Goal: Information Seeking & Learning: Learn about a topic

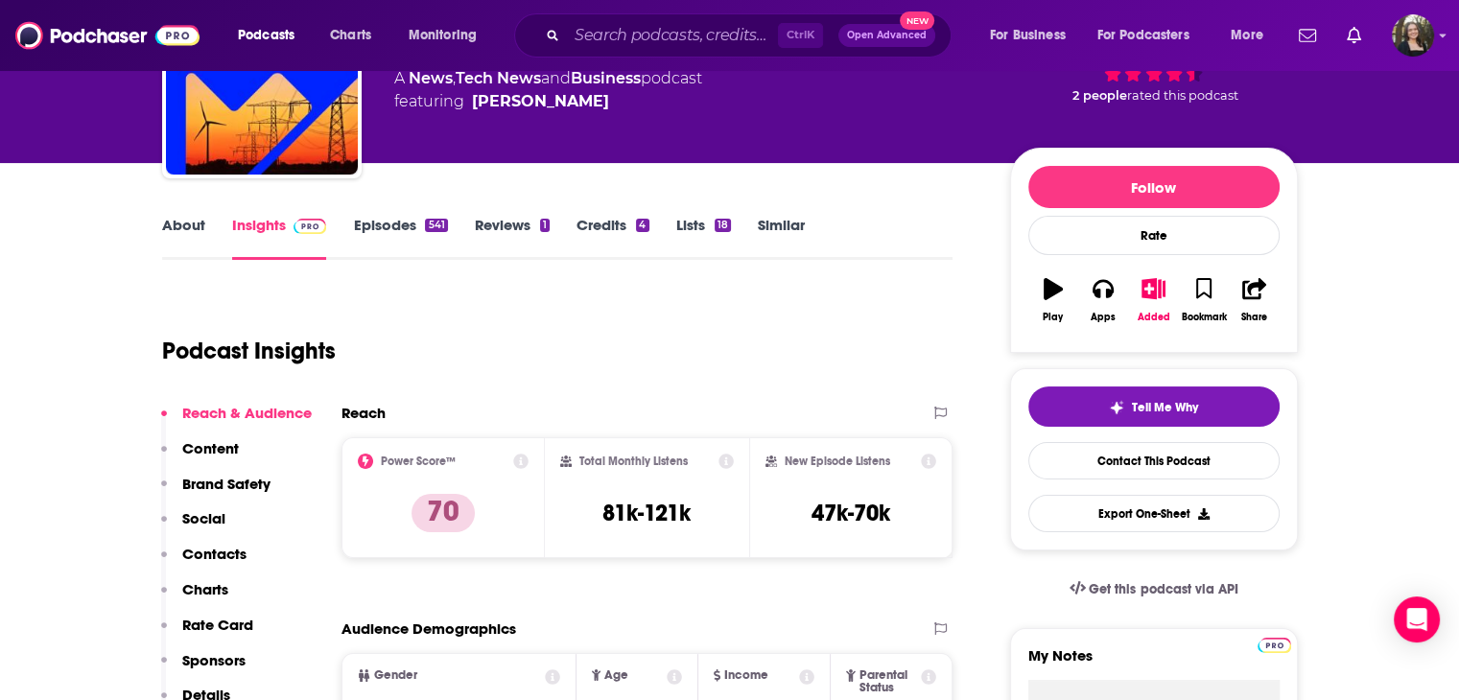
scroll to position [153, 0]
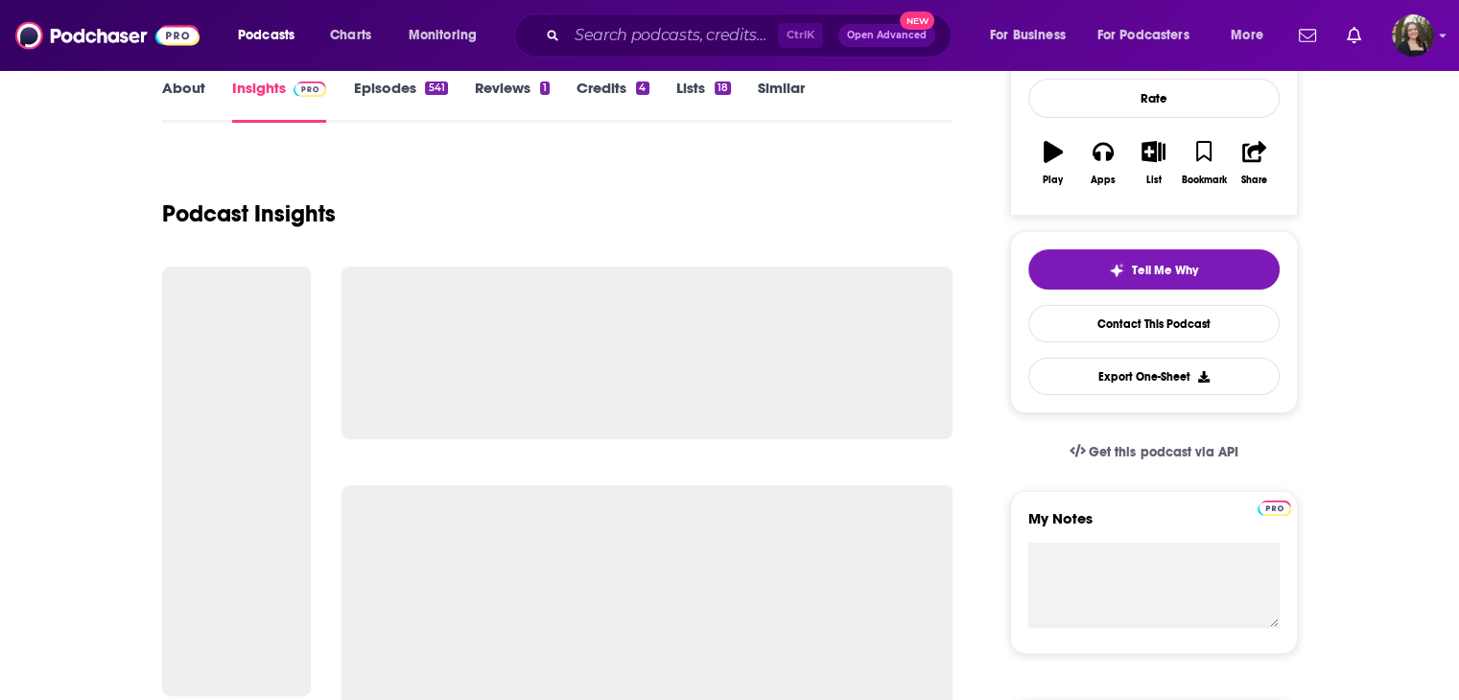
scroll to position [288, 0]
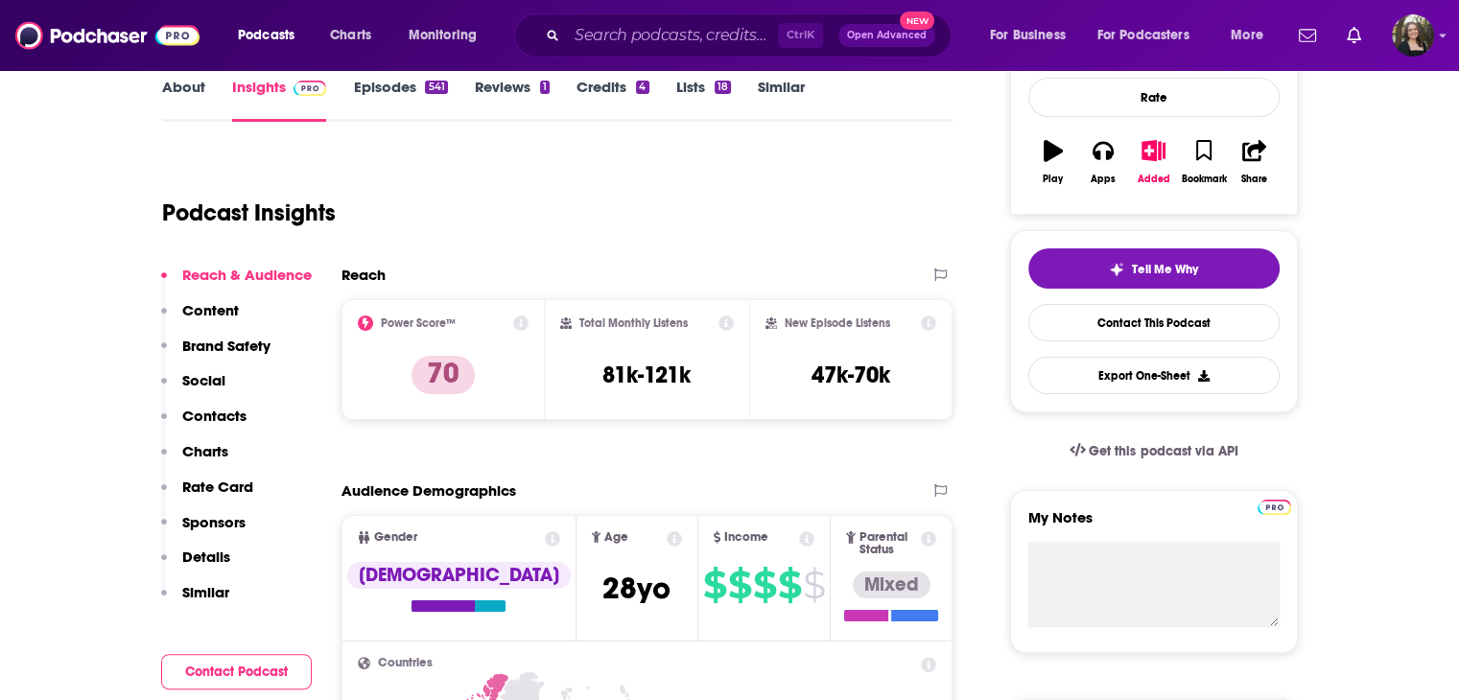
click at [724, 327] on icon at bounding box center [725, 323] width 15 height 15
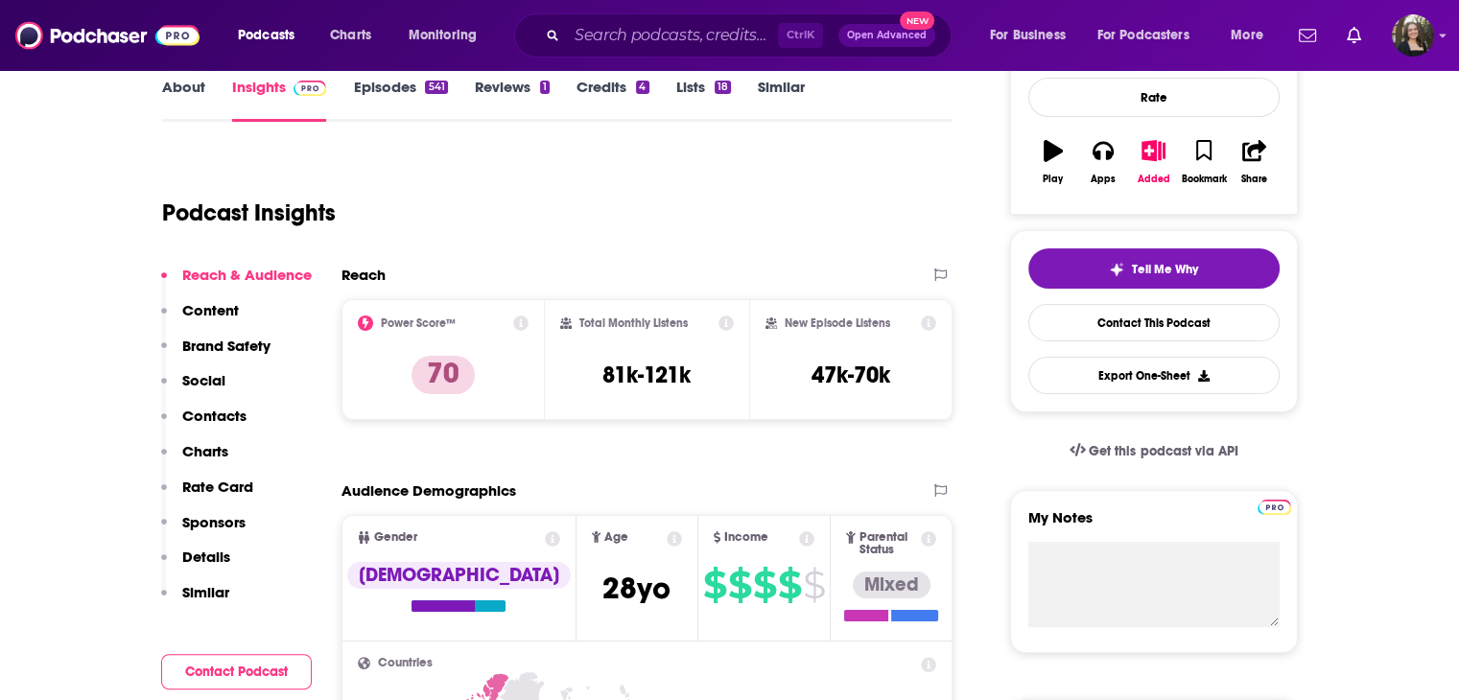
click at [924, 326] on icon at bounding box center [929, 323] width 15 height 15
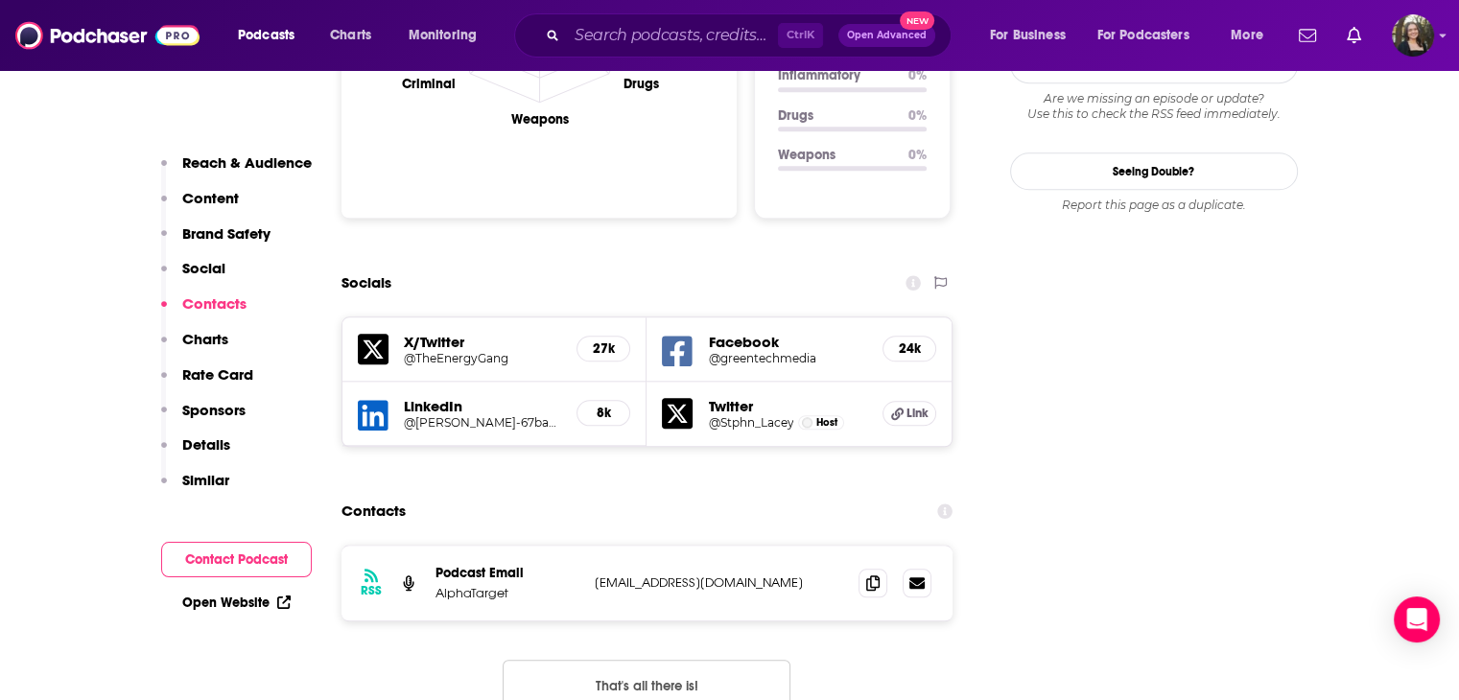
scroll to position [2206, 0]
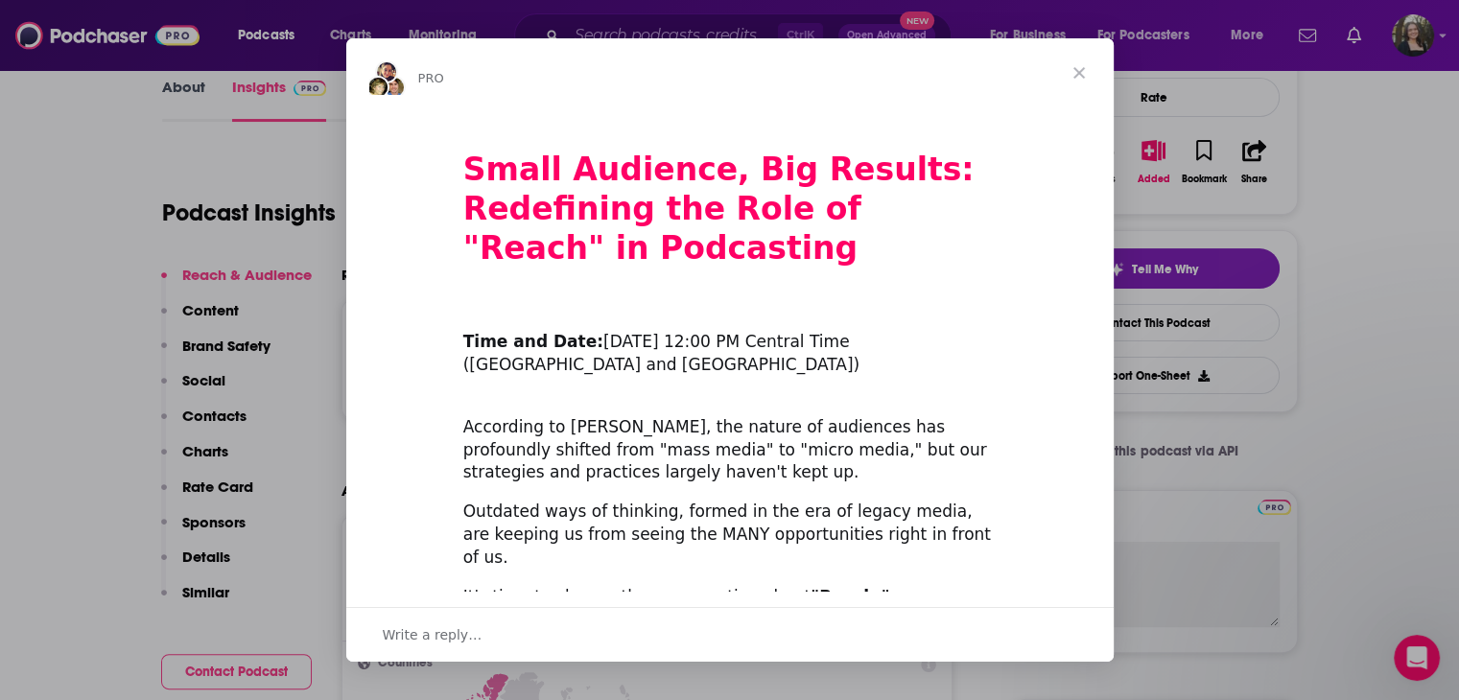
click at [1087, 76] on span "Close" at bounding box center [1078, 72] width 69 height 69
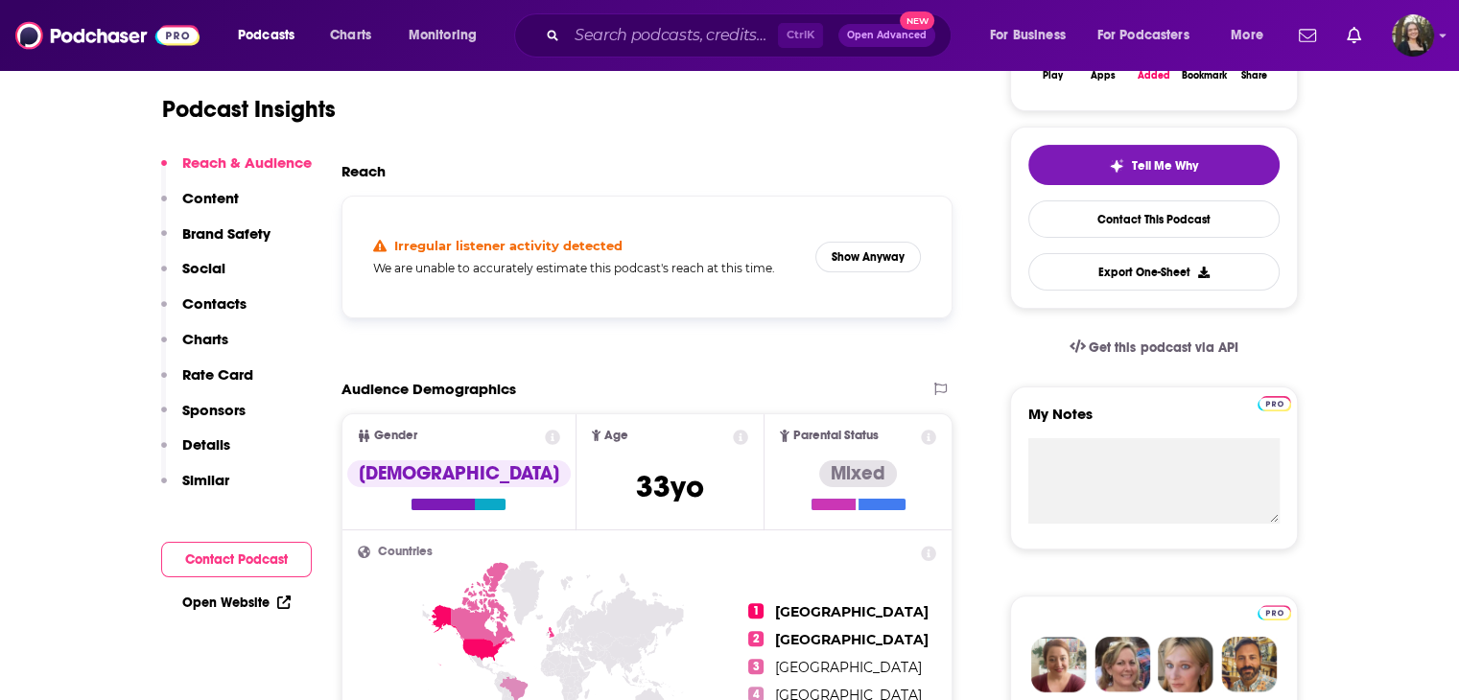
scroll to position [288, 0]
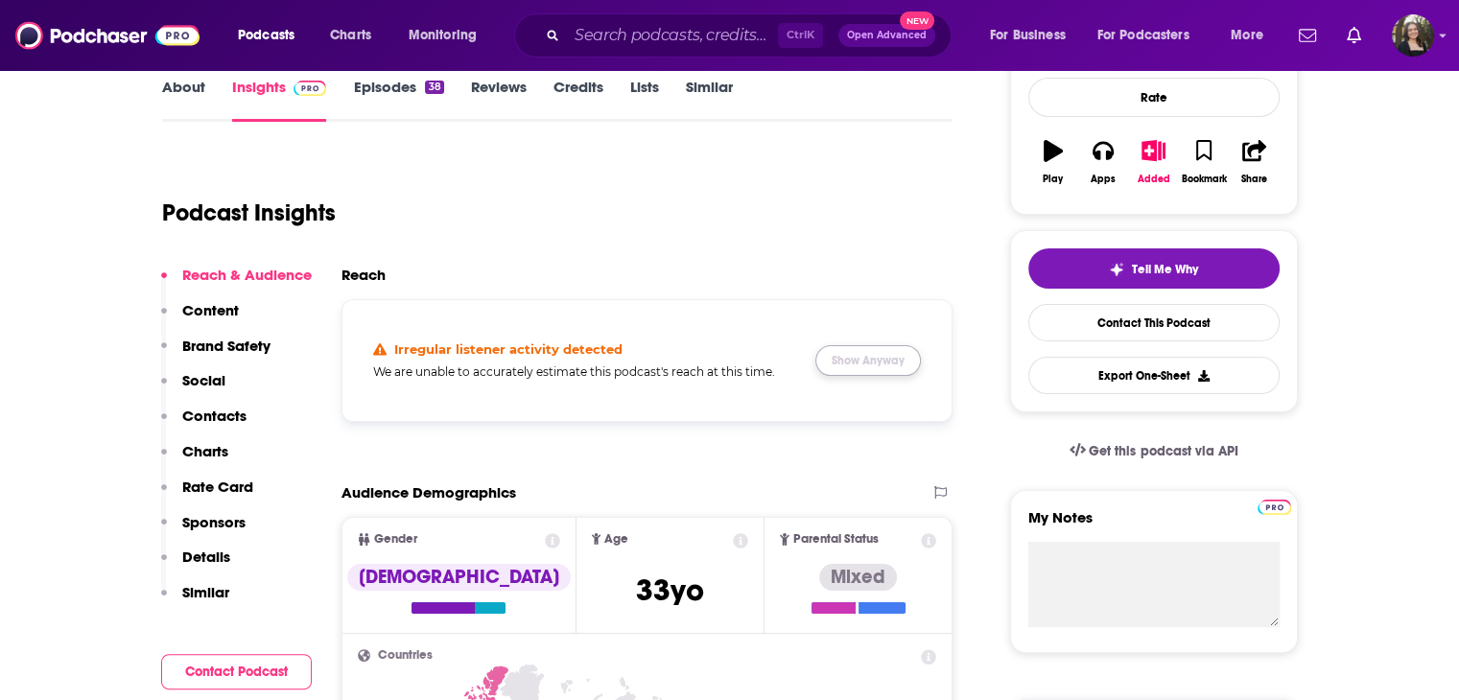
click at [860, 350] on button "Show Anyway" at bounding box center [867, 360] width 105 height 31
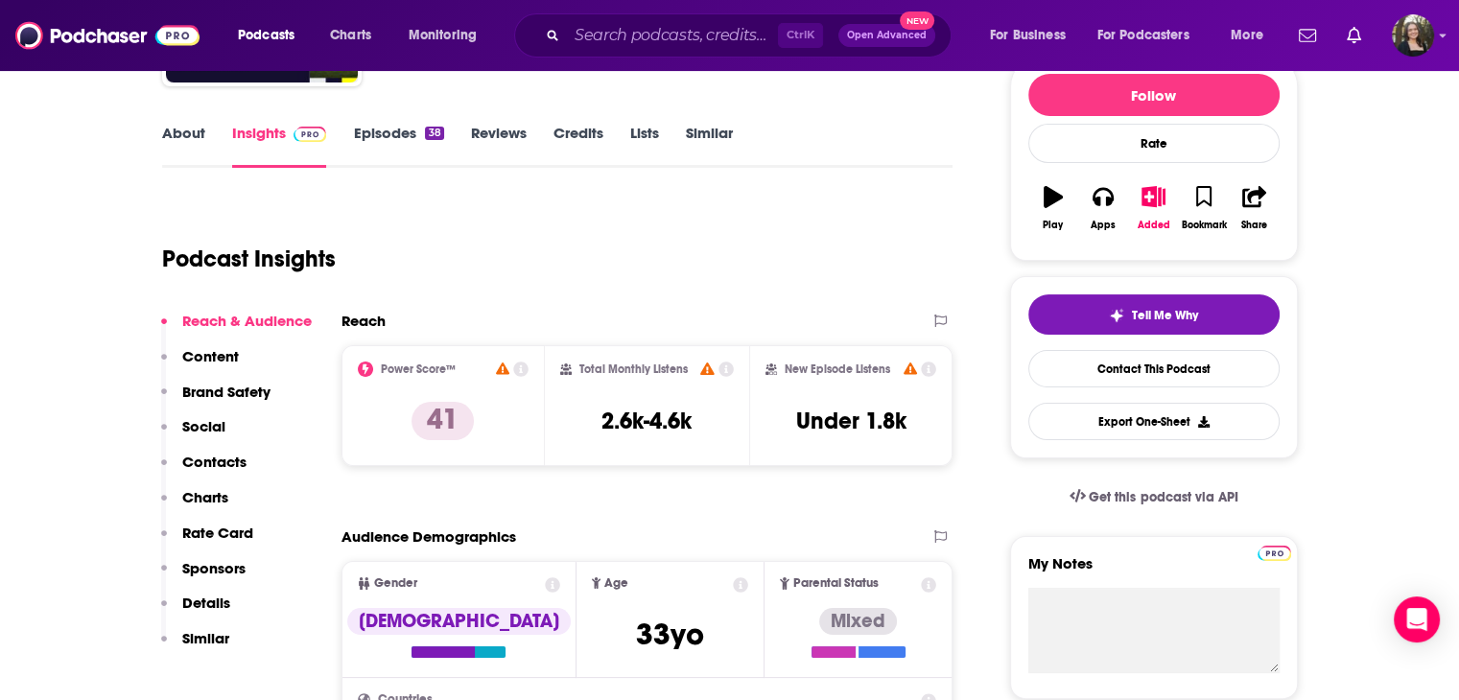
scroll to position [240, 0]
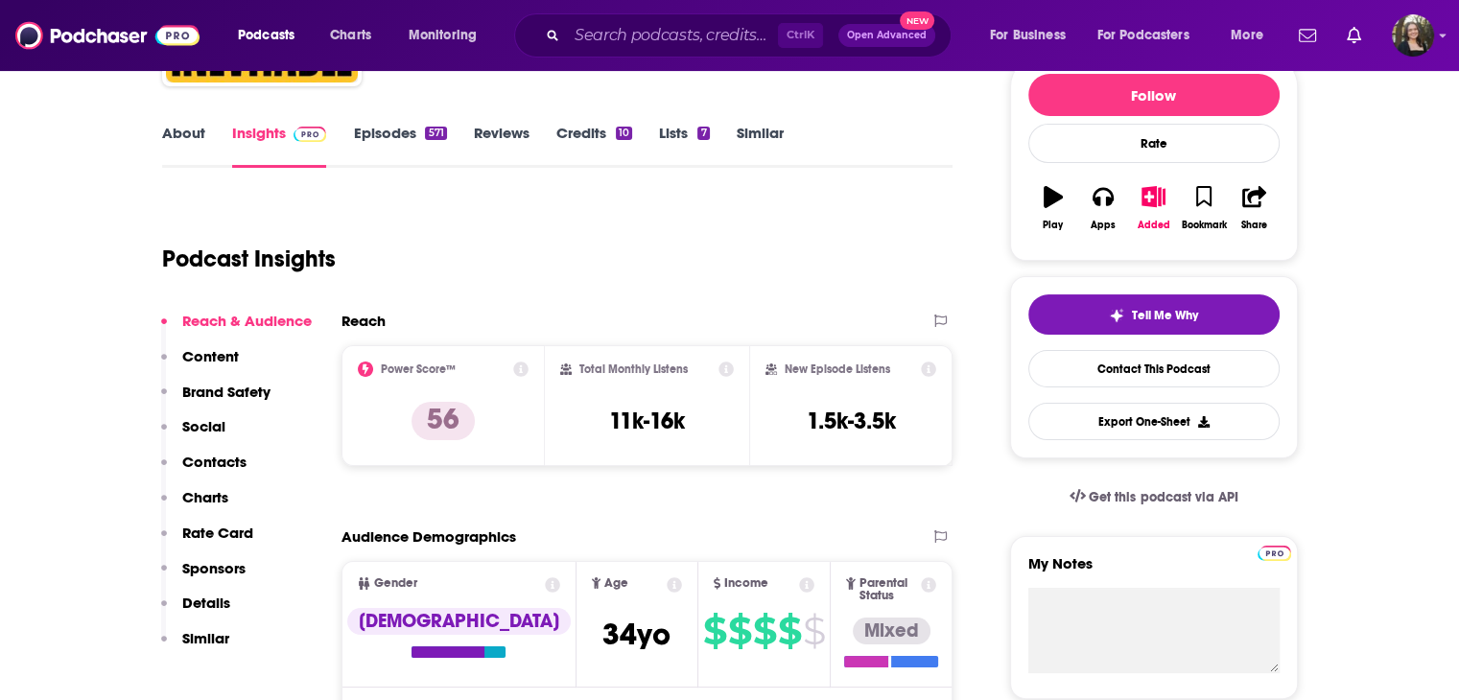
scroll to position [288, 0]
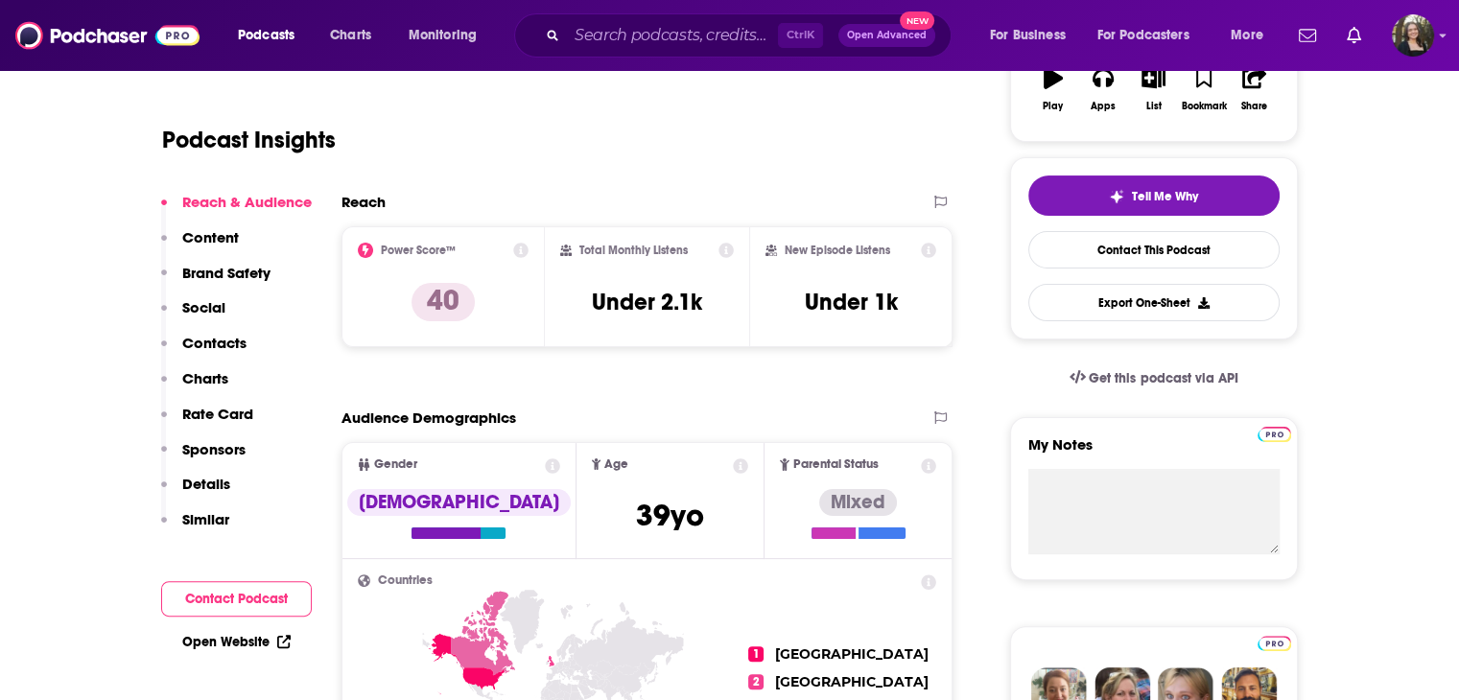
scroll to position [384, 0]
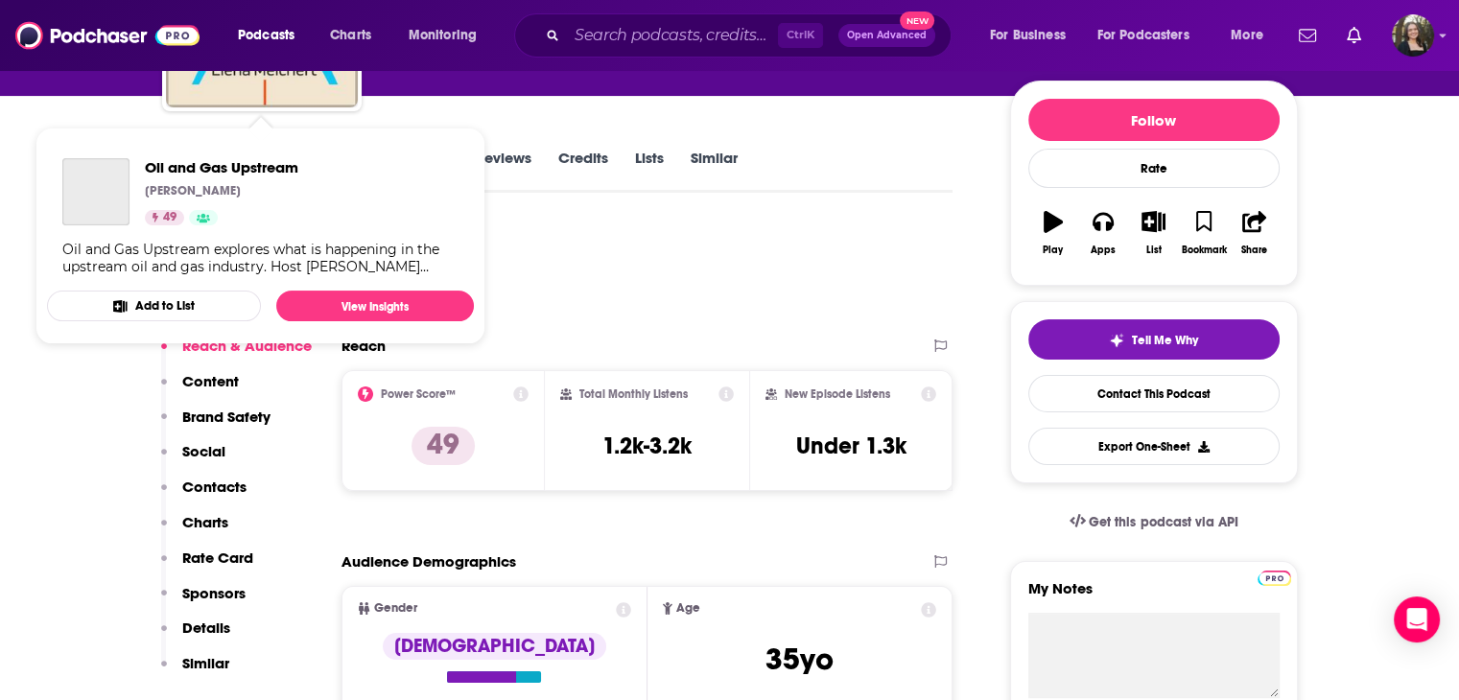
scroll to position [247, 0]
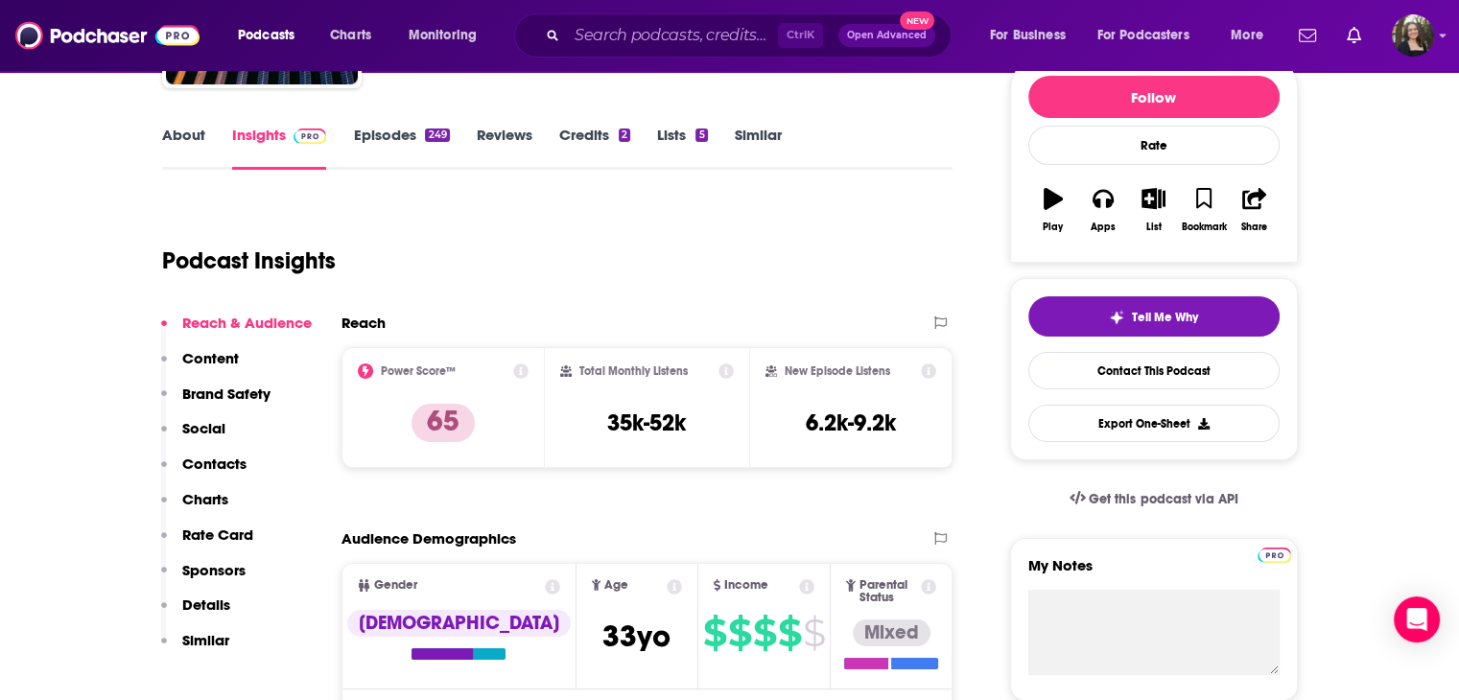
scroll to position [241, 0]
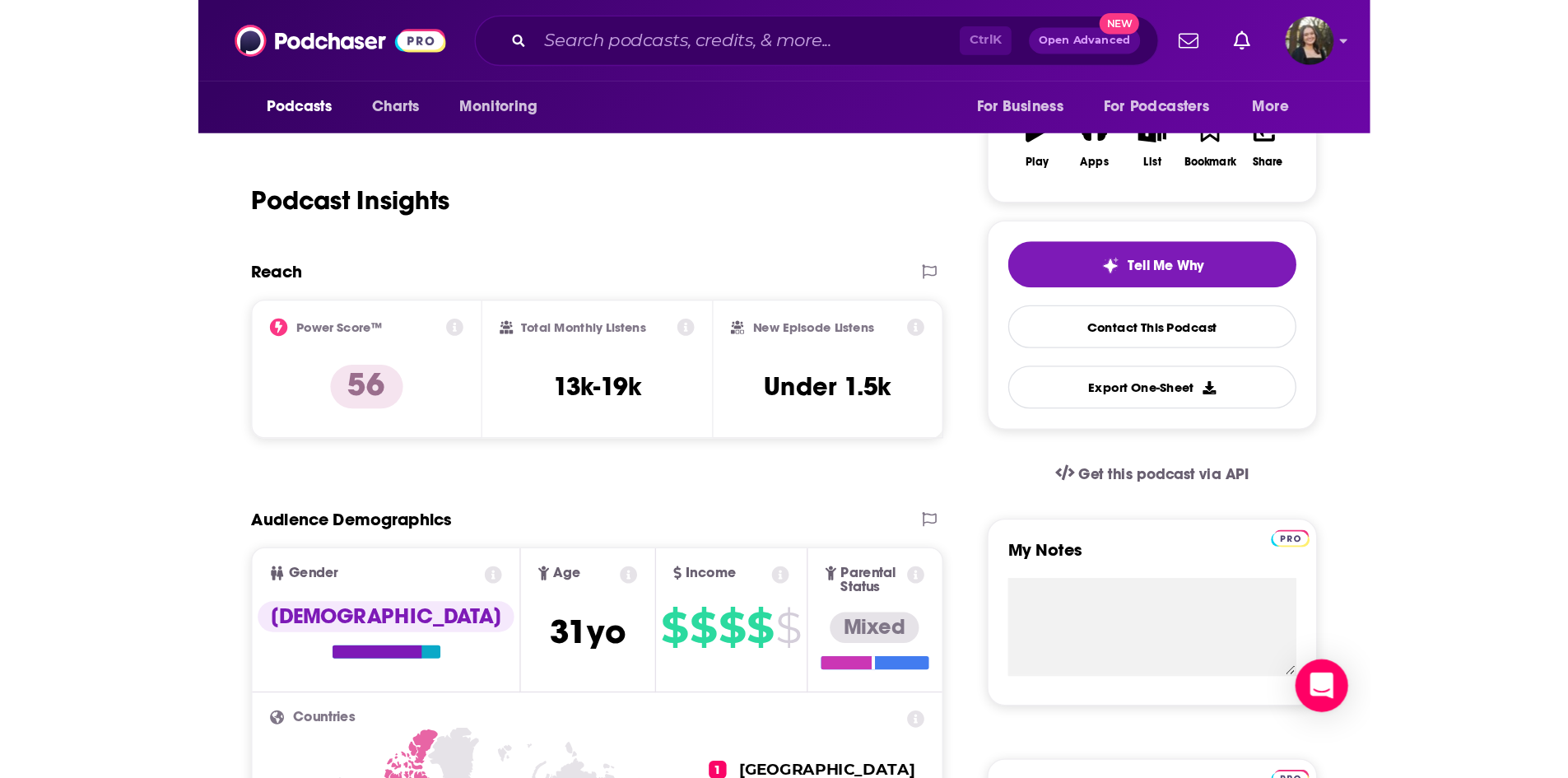
scroll to position [220, 0]
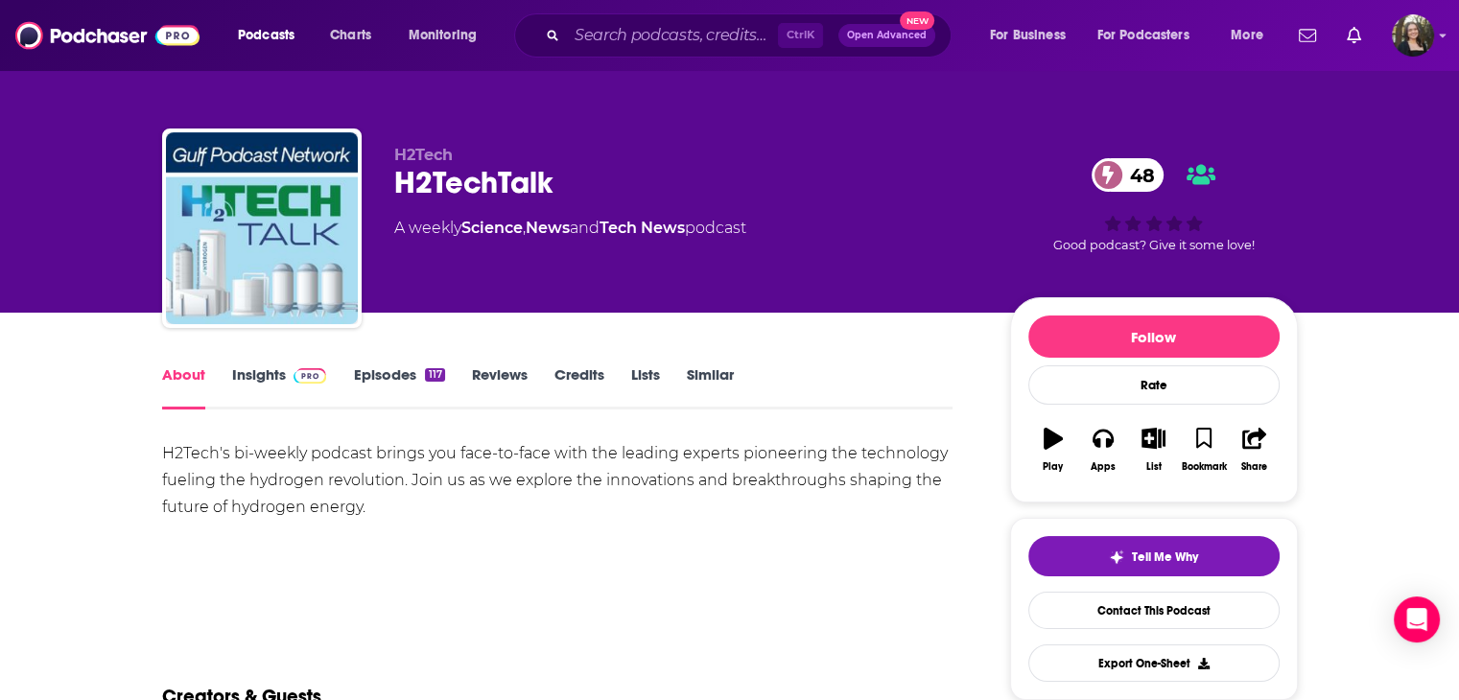
click at [249, 367] on link "Insights" at bounding box center [279, 387] width 95 height 44
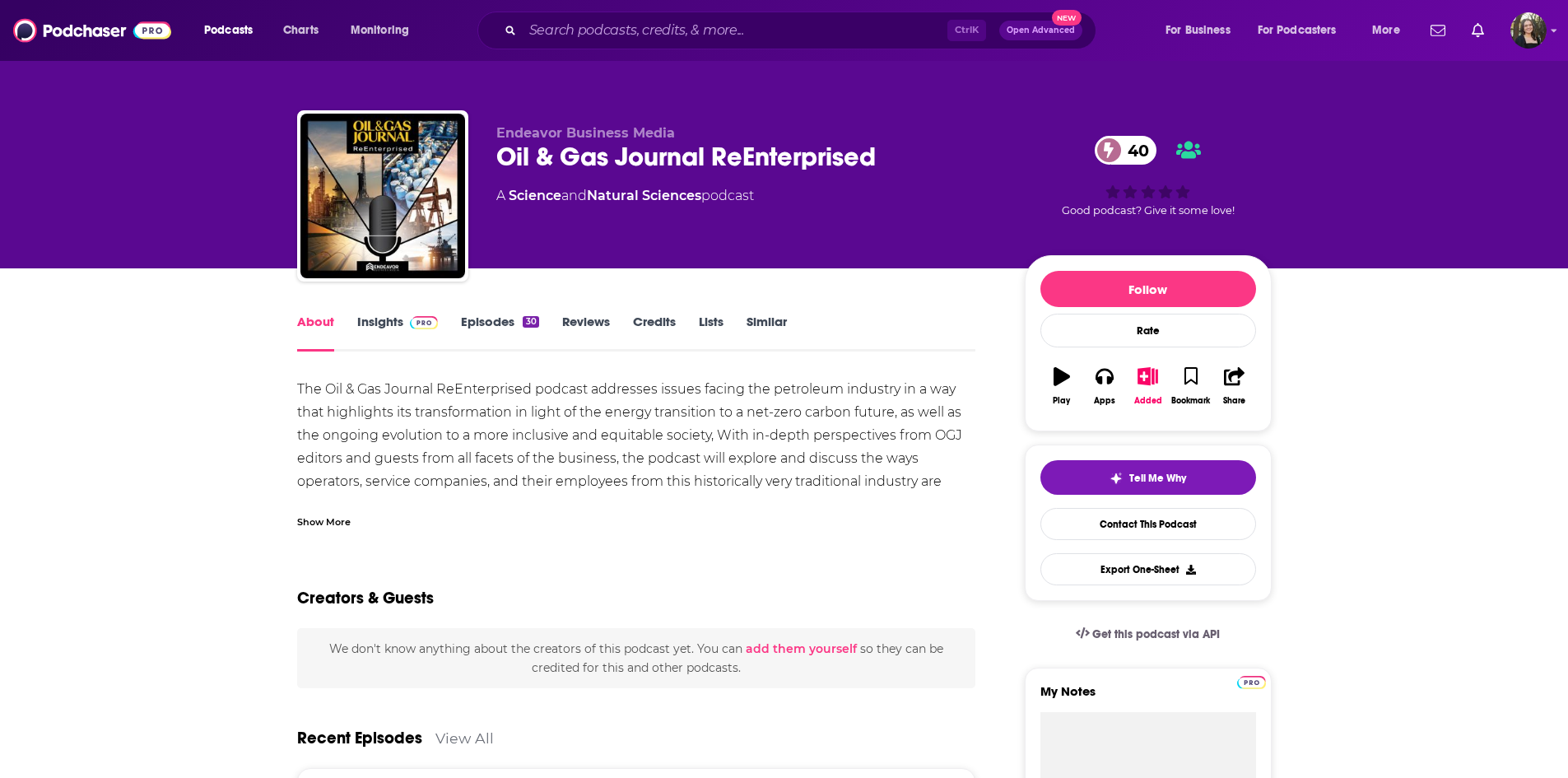
click at [382, 319] on link "Insights" at bounding box center [397, 332] width 82 height 38
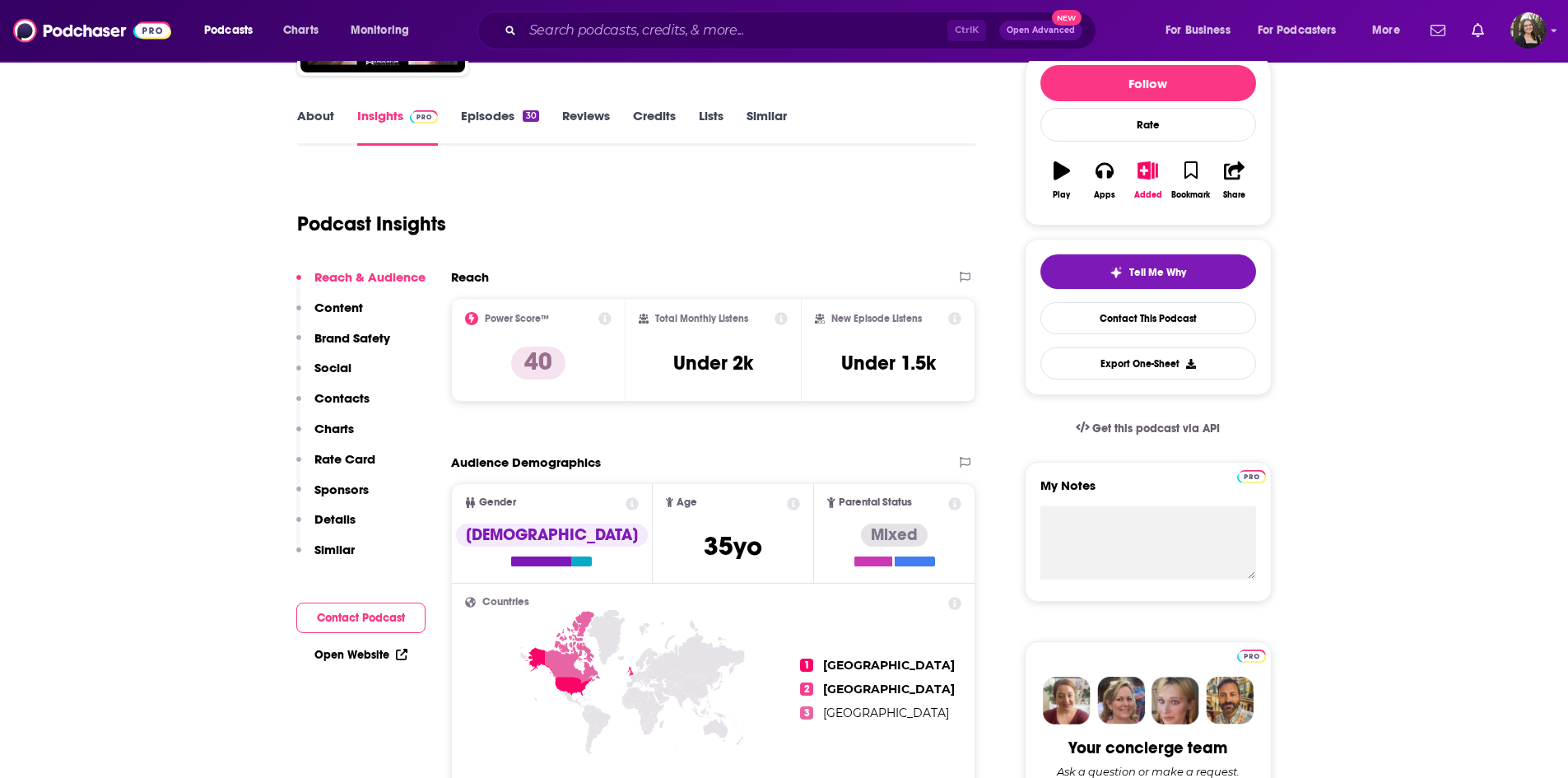
scroll to position [165, 0]
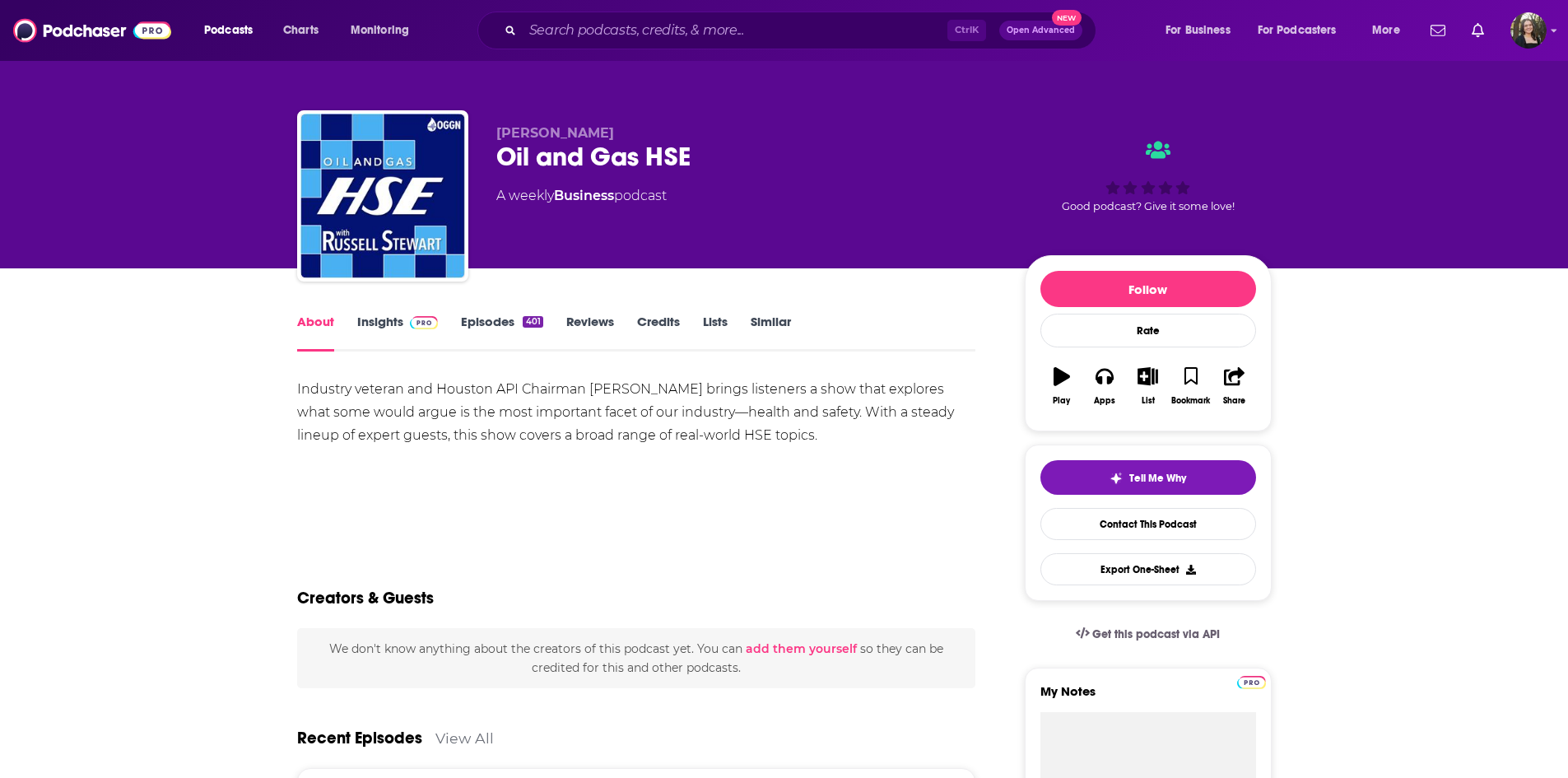
click at [374, 326] on link "Insights" at bounding box center [397, 332] width 82 height 38
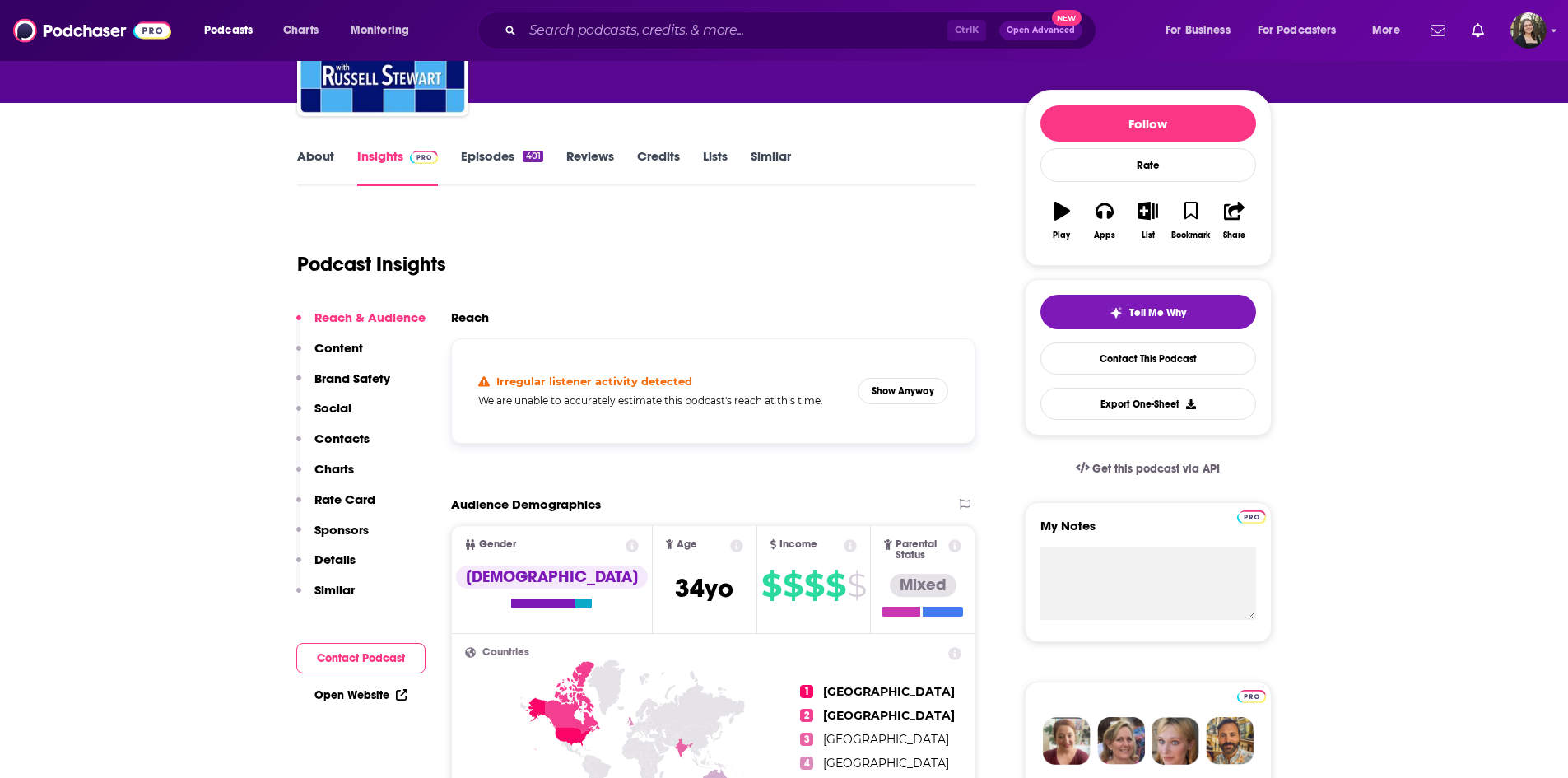
scroll to position [247, 0]
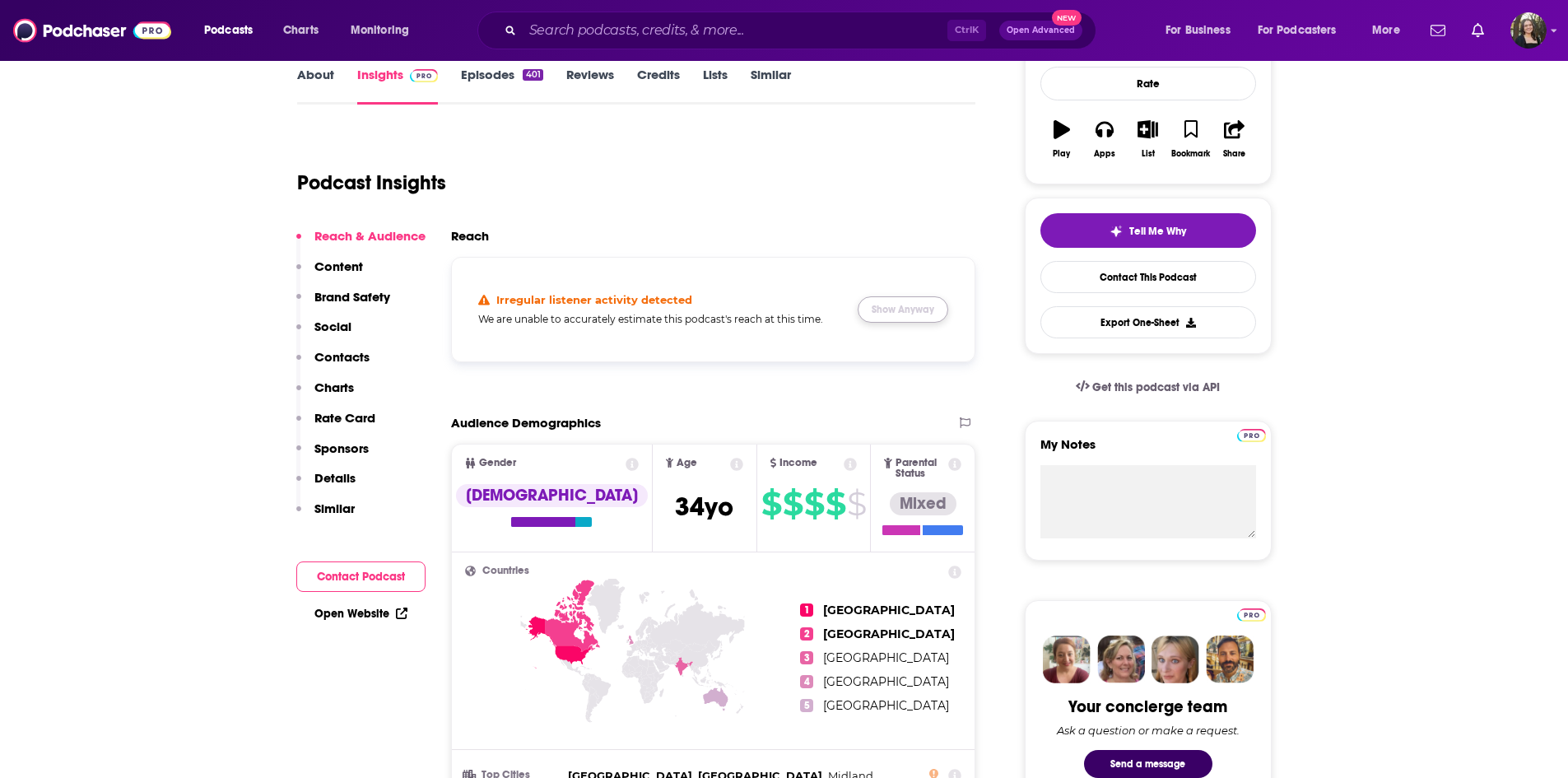
click at [882, 298] on button "Show Anyway" at bounding box center [902, 309] width 90 height 27
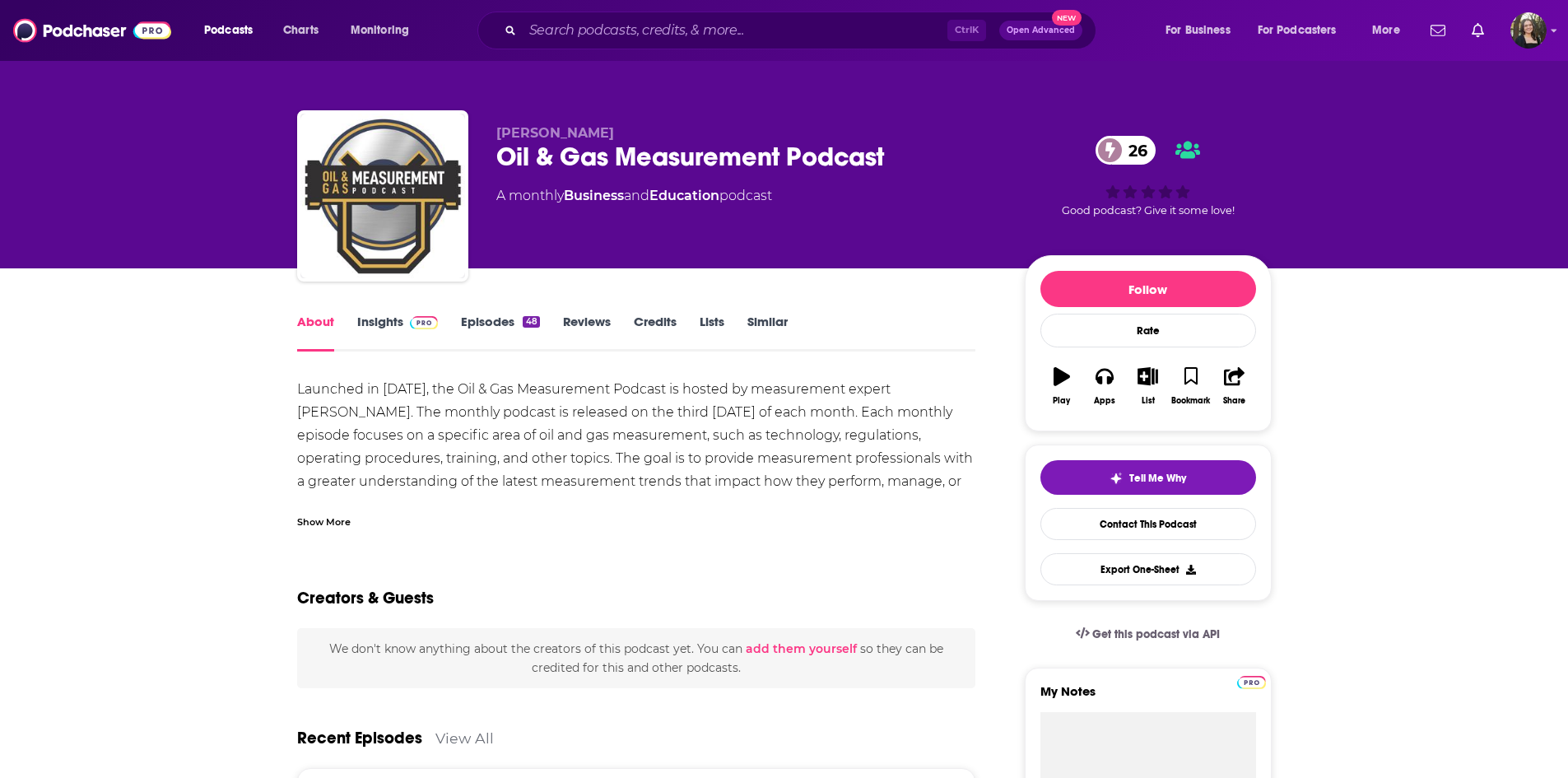
click at [371, 319] on link "Insights" at bounding box center [397, 332] width 82 height 38
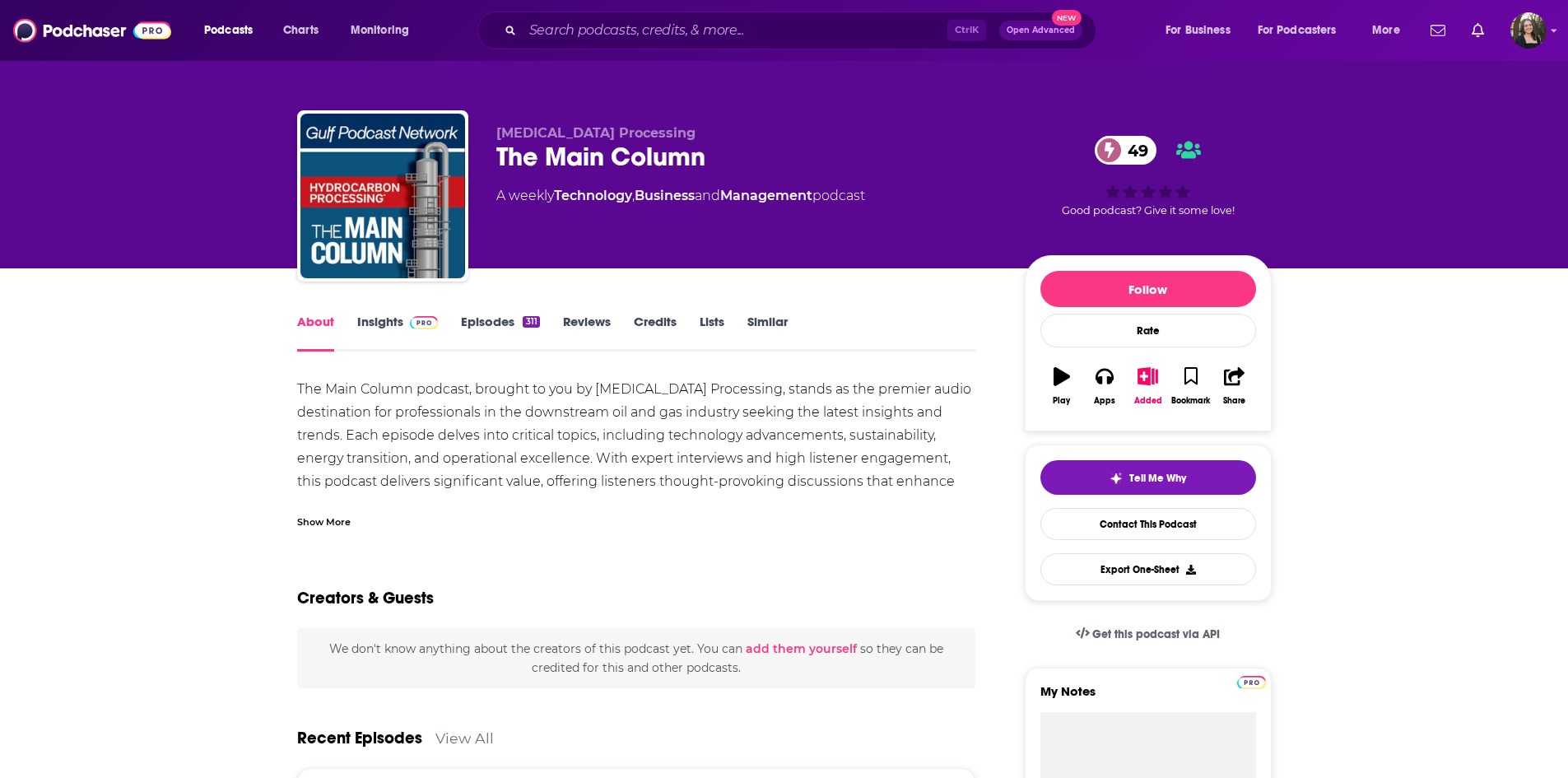
click at [406, 331] on link "Insights" at bounding box center [397, 332] width 82 height 38
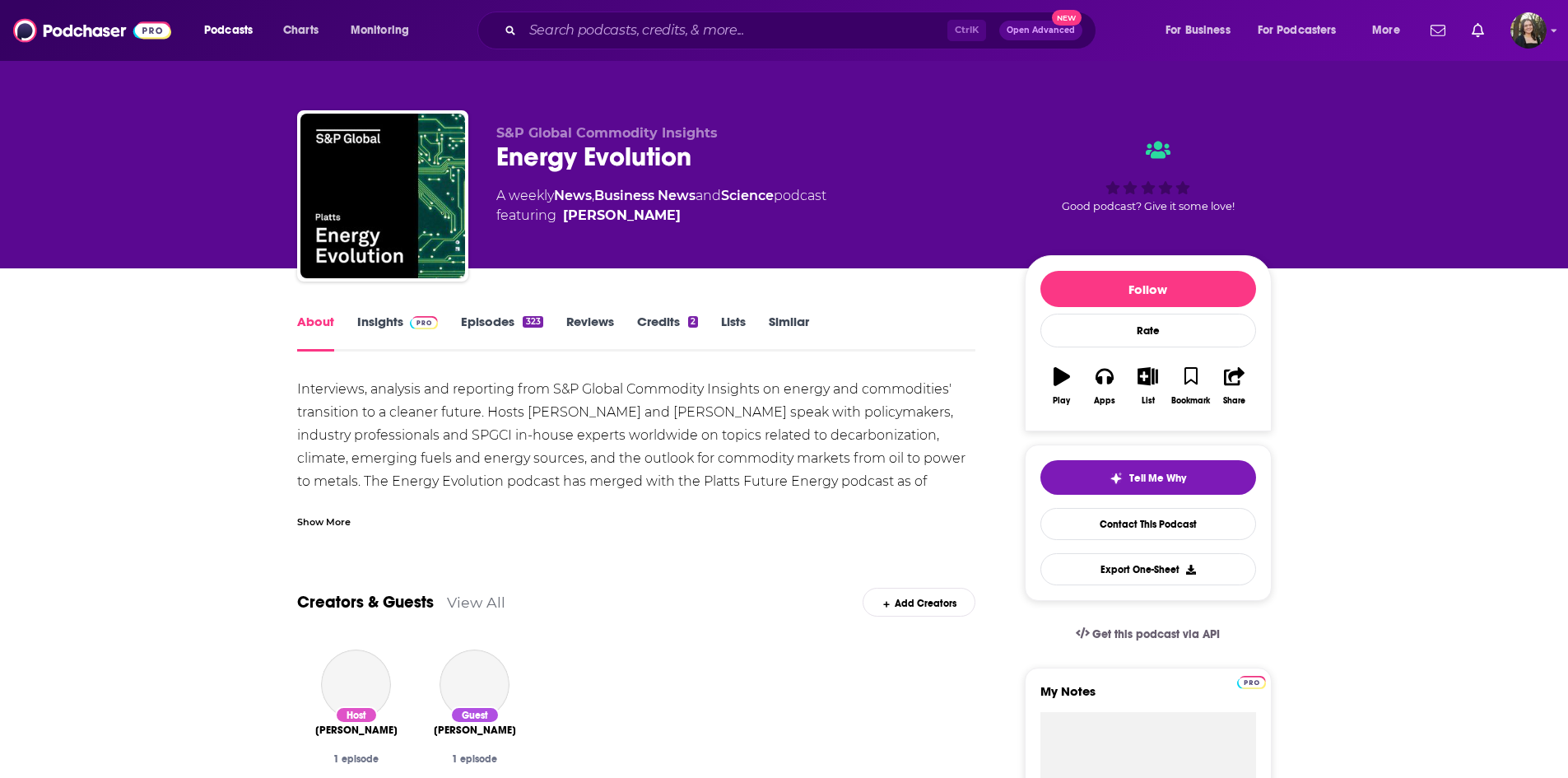
click at [385, 318] on link "Insights" at bounding box center [397, 332] width 82 height 38
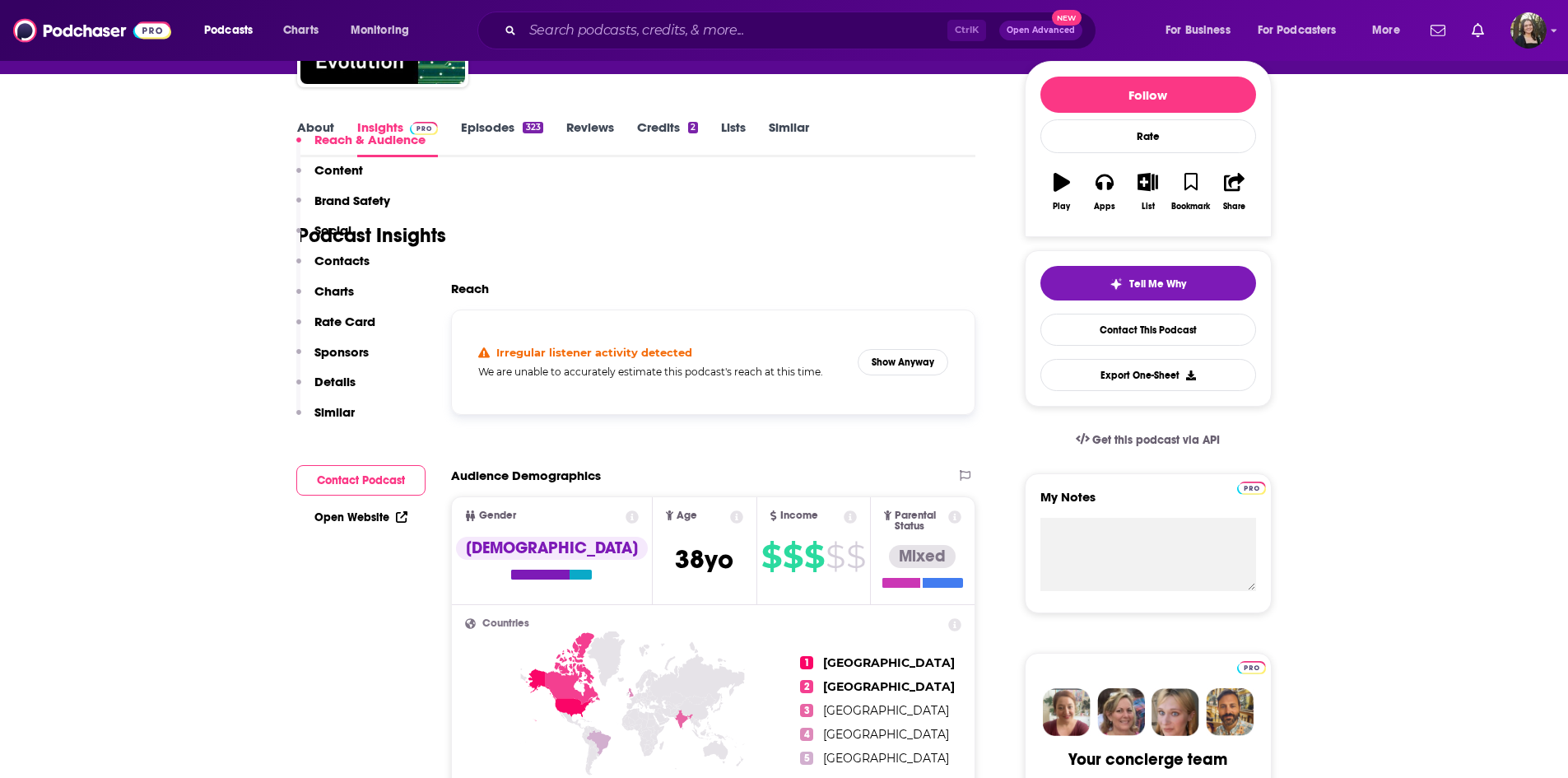
scroll to position [330, 0]
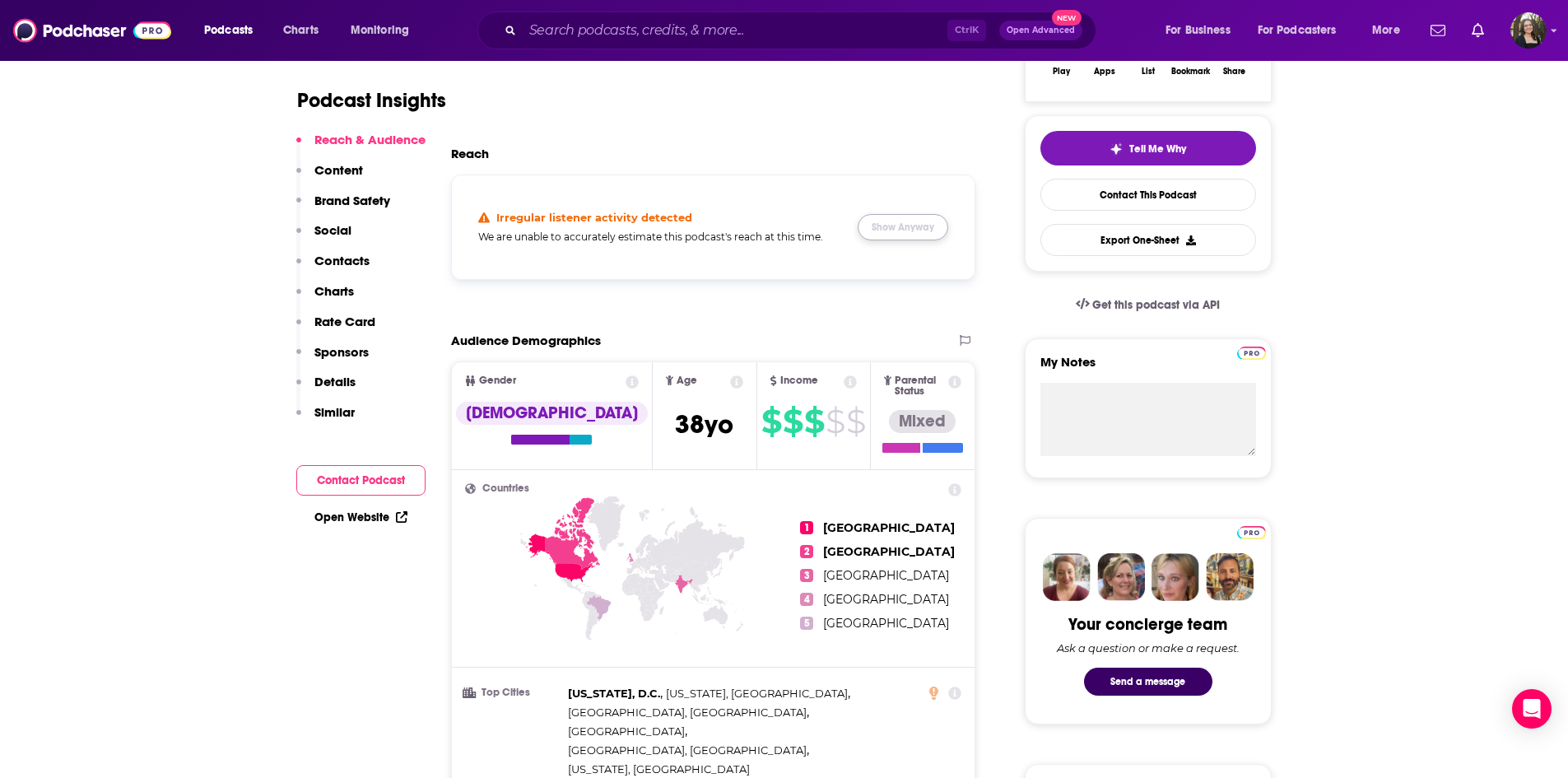
click at [913, 223] on button "Show Anyway" at bounding box center [902, 227] width 90 height 27
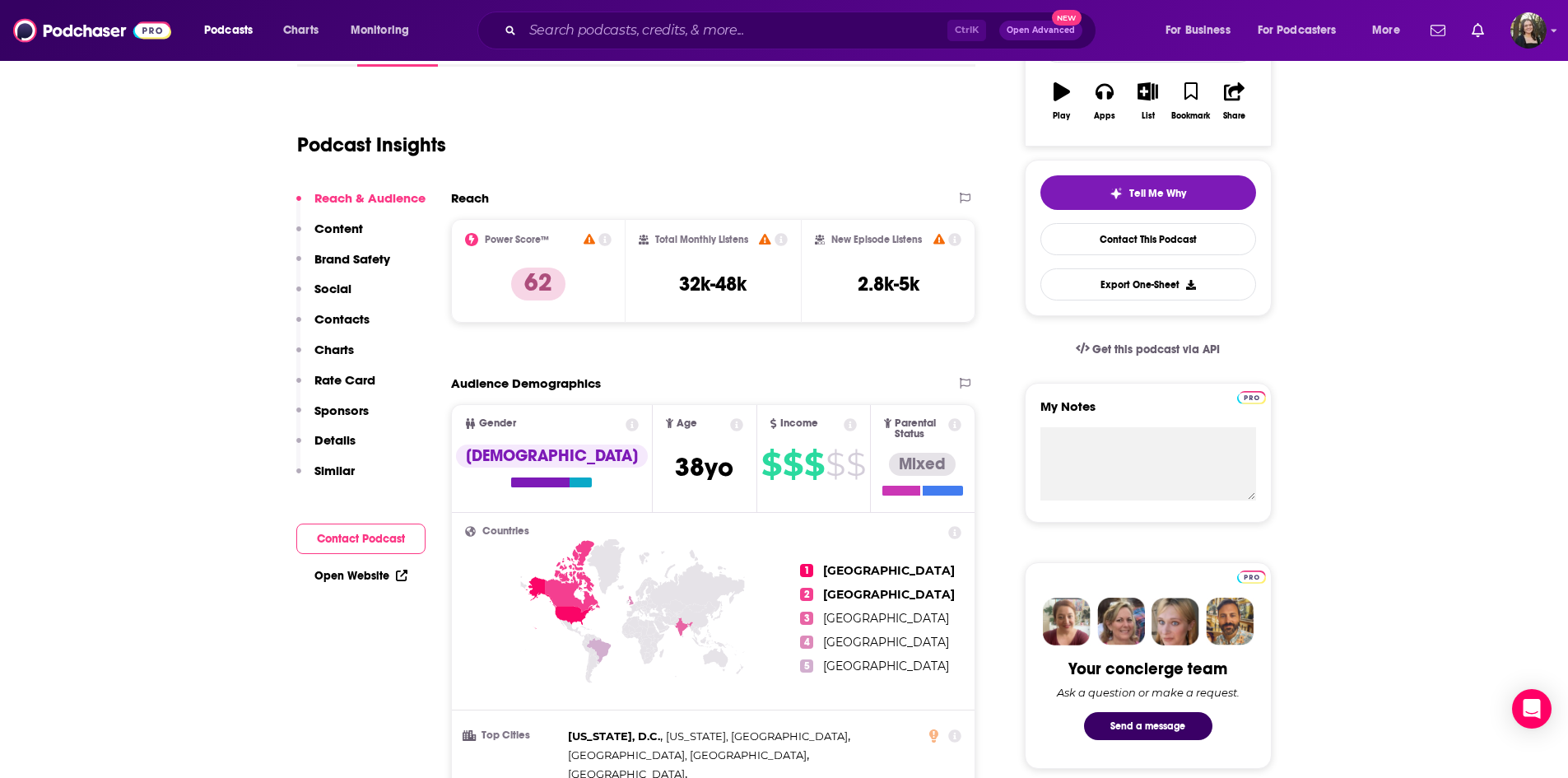
scroll to position [247, 0]
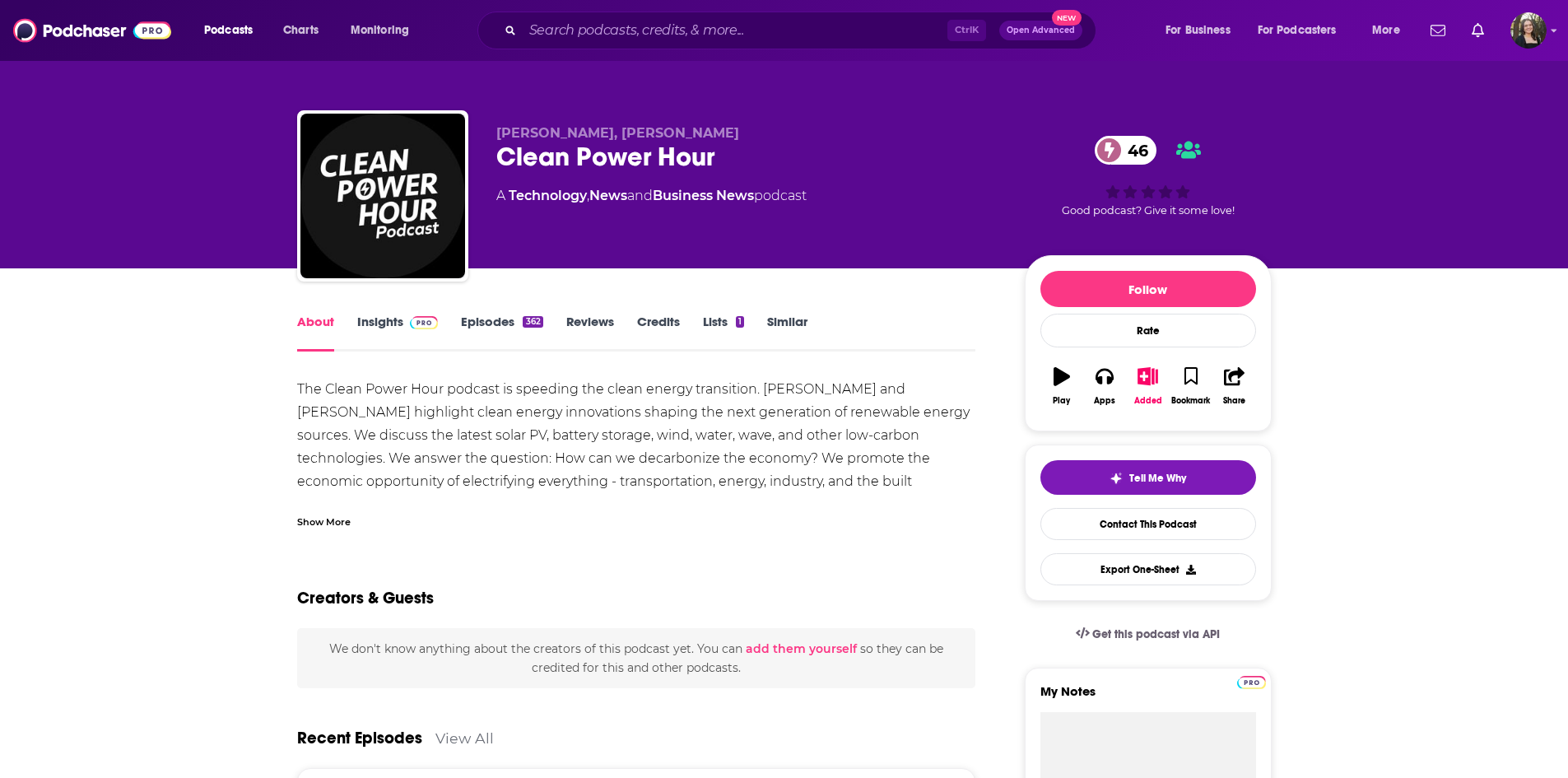
click at [476, 325] on link "Episodes 362" at bounding box center [501, 332] width 82 height 38
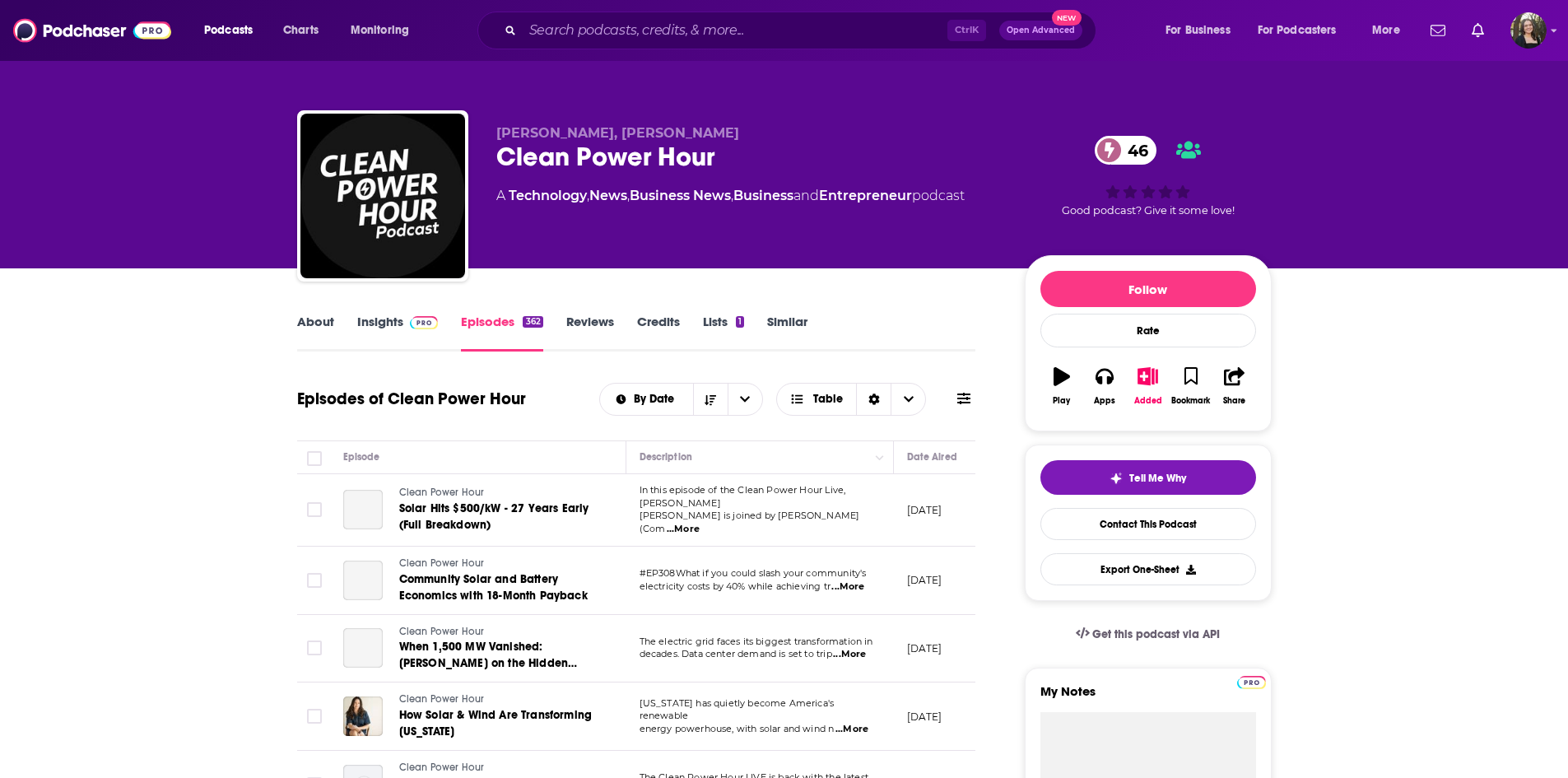
click at [376, 314] on link "Insights" at bounding box center [397, 332] width 82 height 38
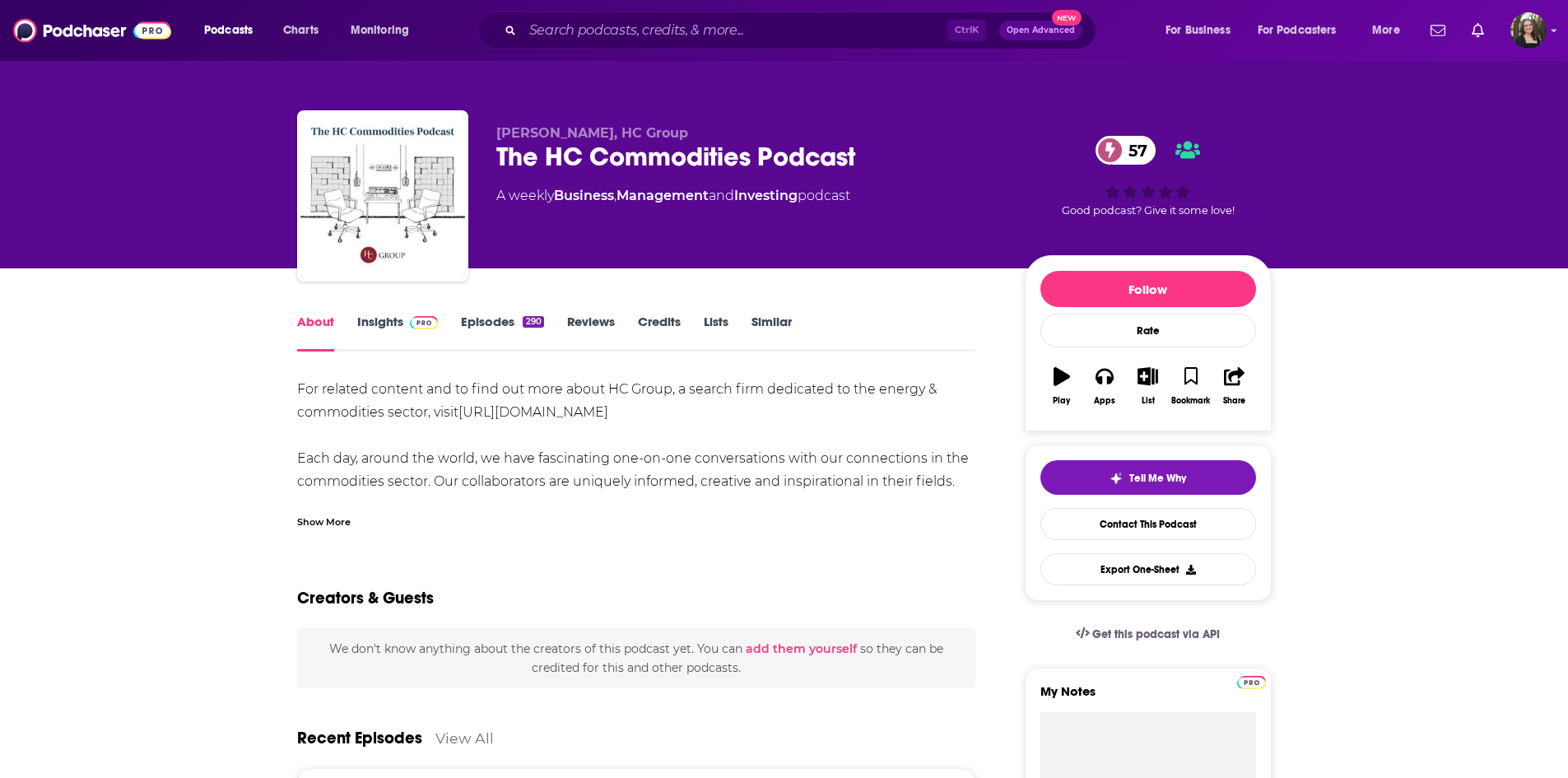
click at [494, 316] on link "Episodes 290" at bounding box center [502, 332] width 82 height 38
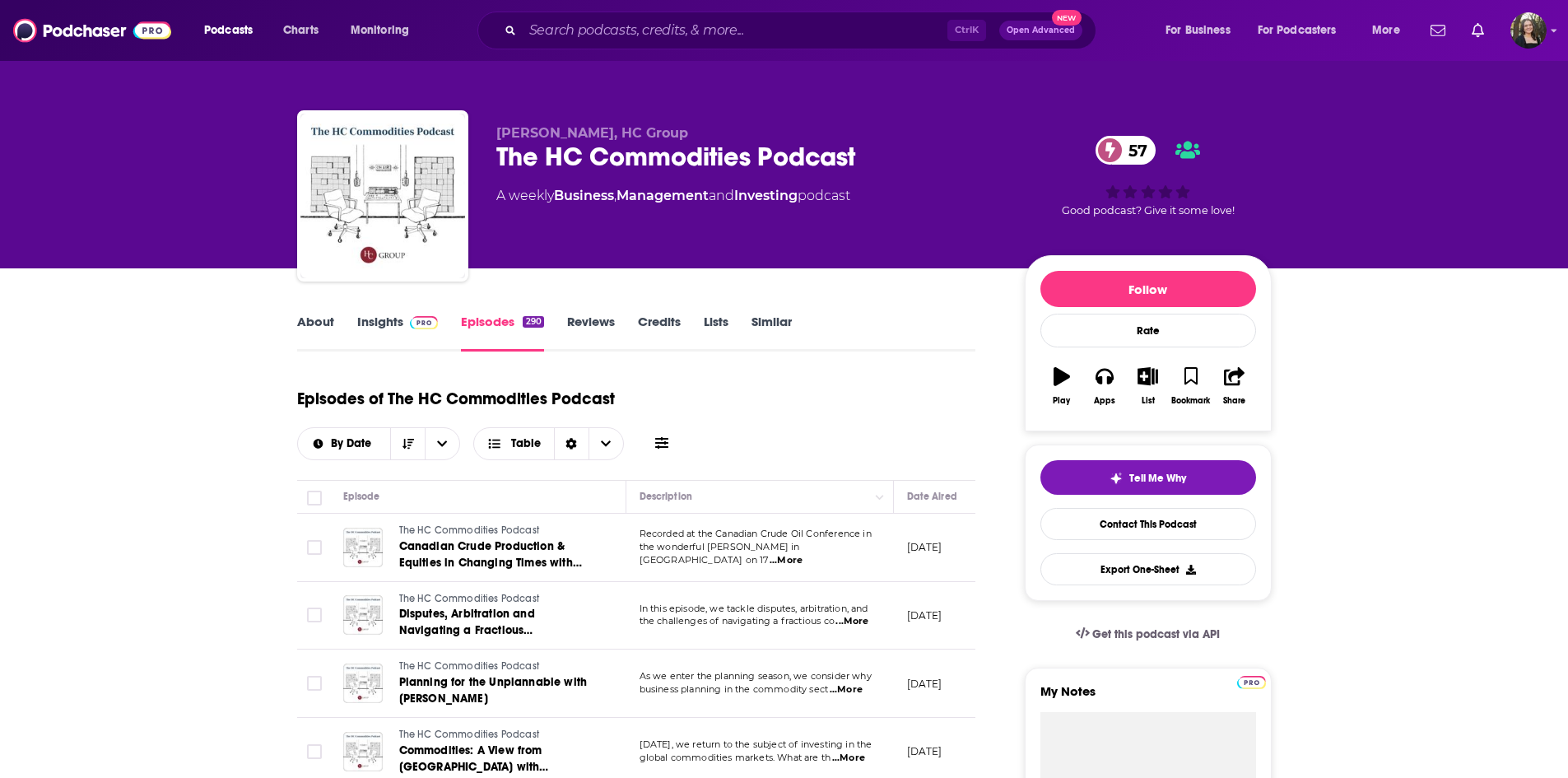
click at [377, 322] on link "Insights" at bounding box center [397, 332] width 82 height 38
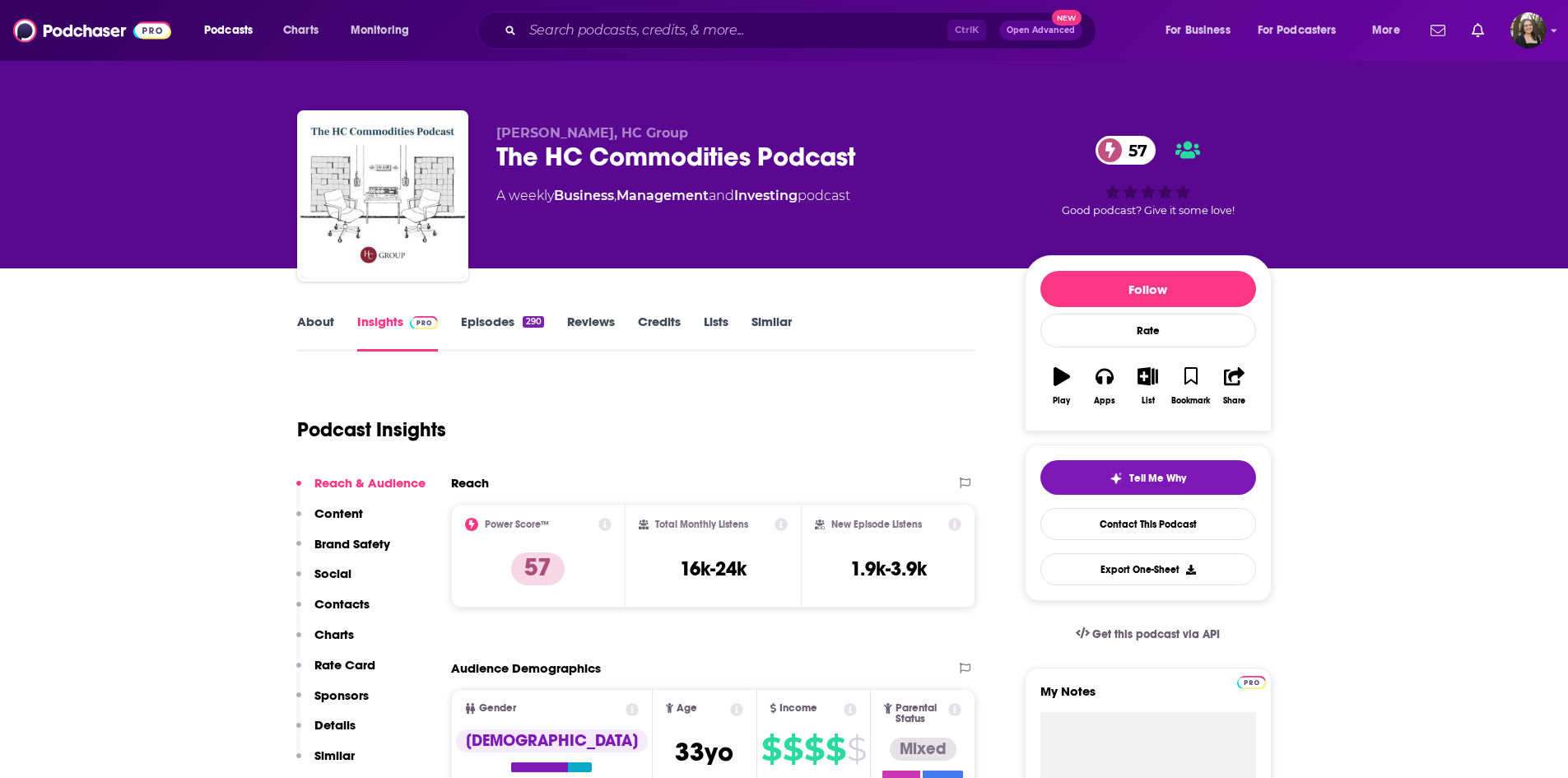
scroll to position [247, 0]
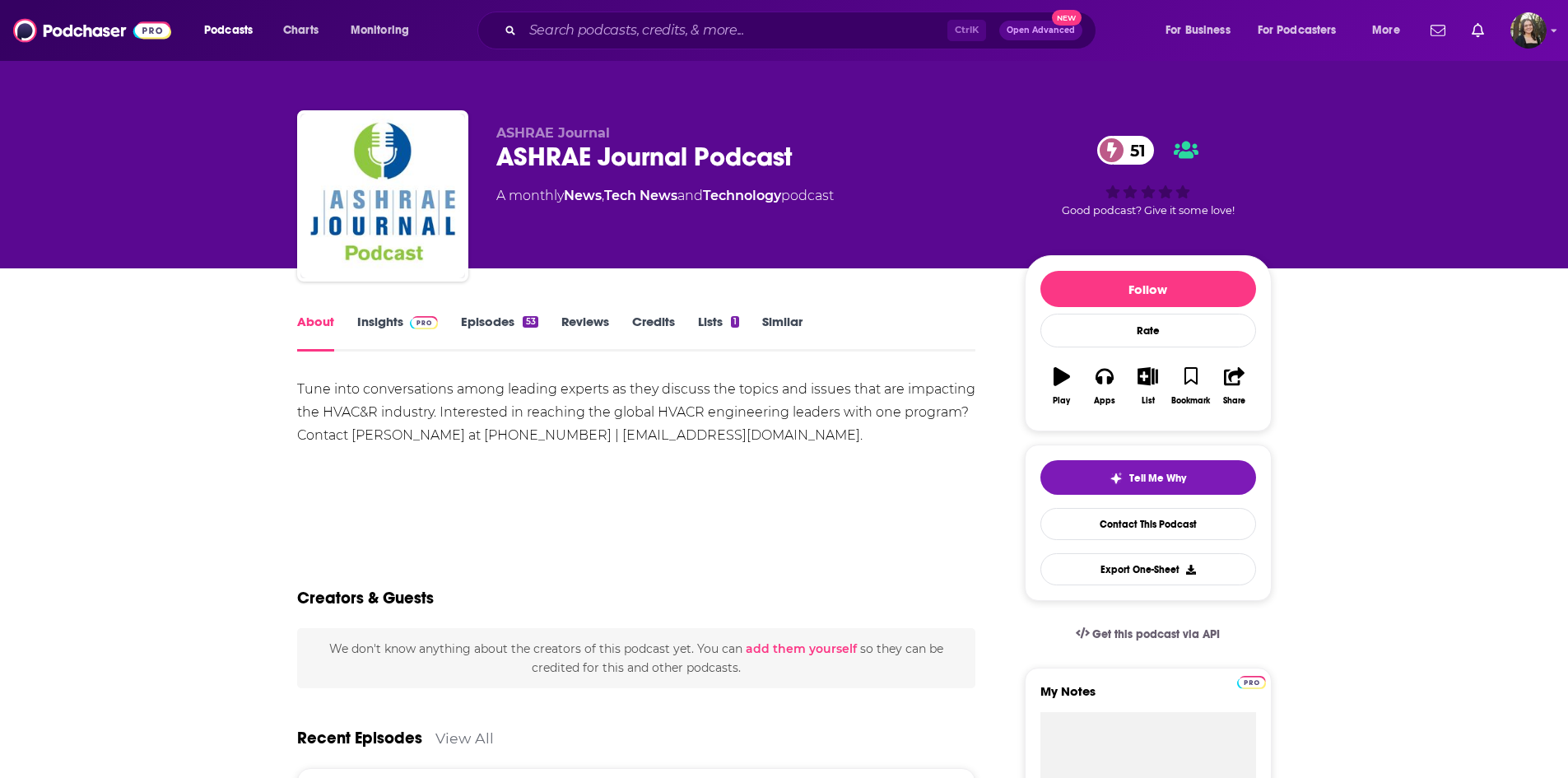
click at [367, 321] on link "Insights" at bounding box center [397, 332] width 82 height 38
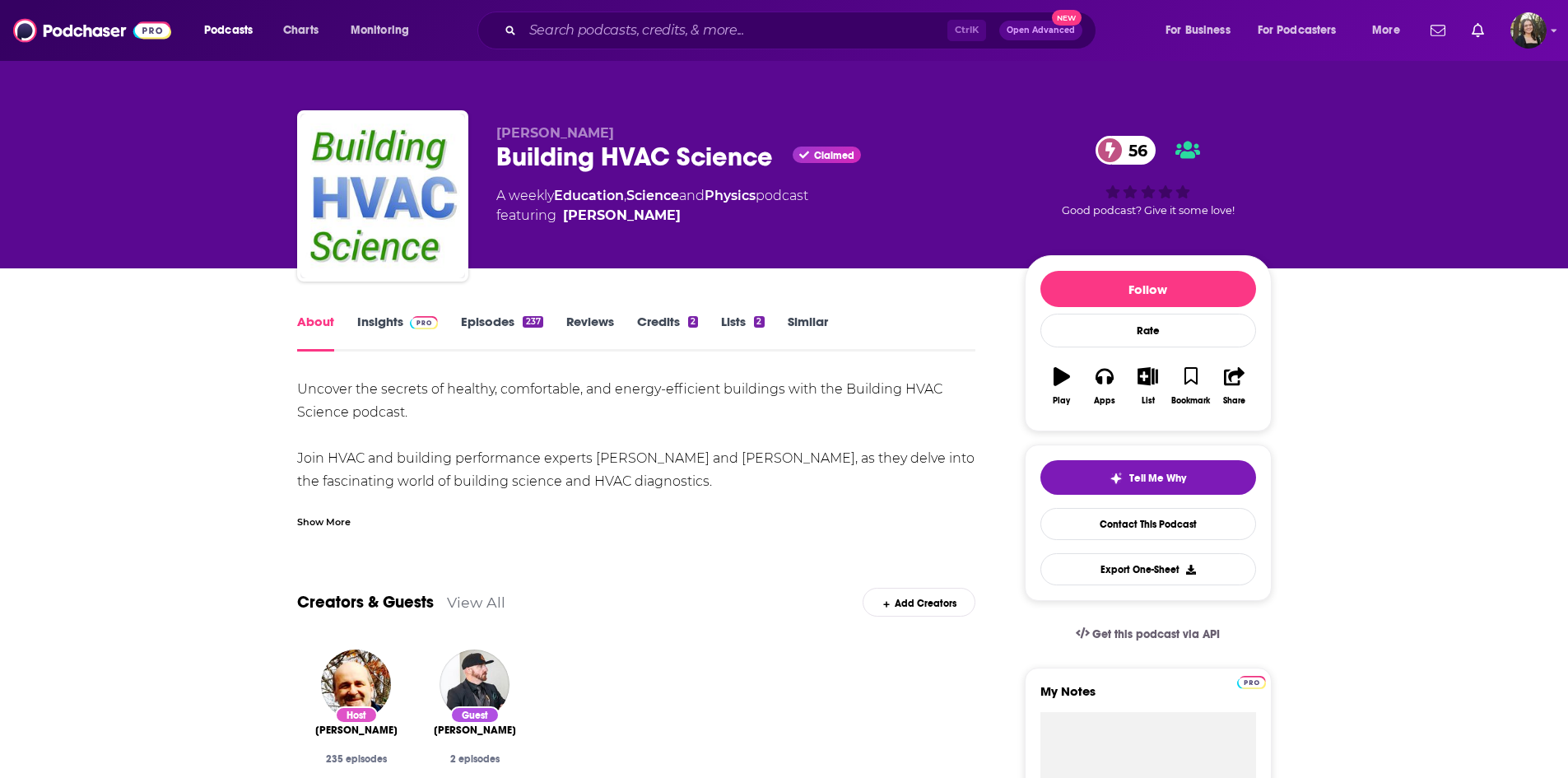
click at [499, 314] on link "Episodes 237" at bounding box center [501, 332] width 82 height 38
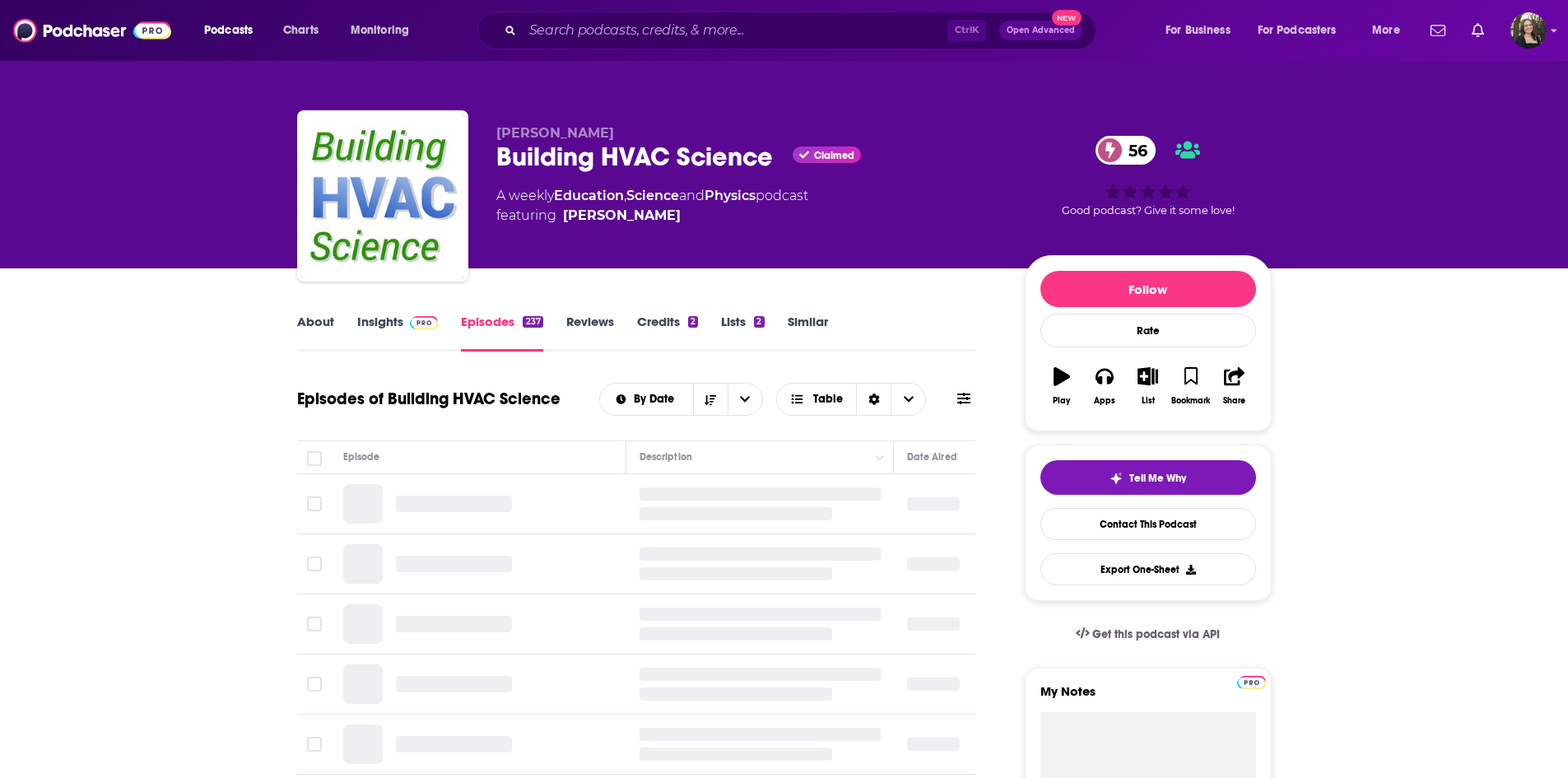
click at [399, 321] on link "Insights" at bounding box center [397, 332] width 82 height 38
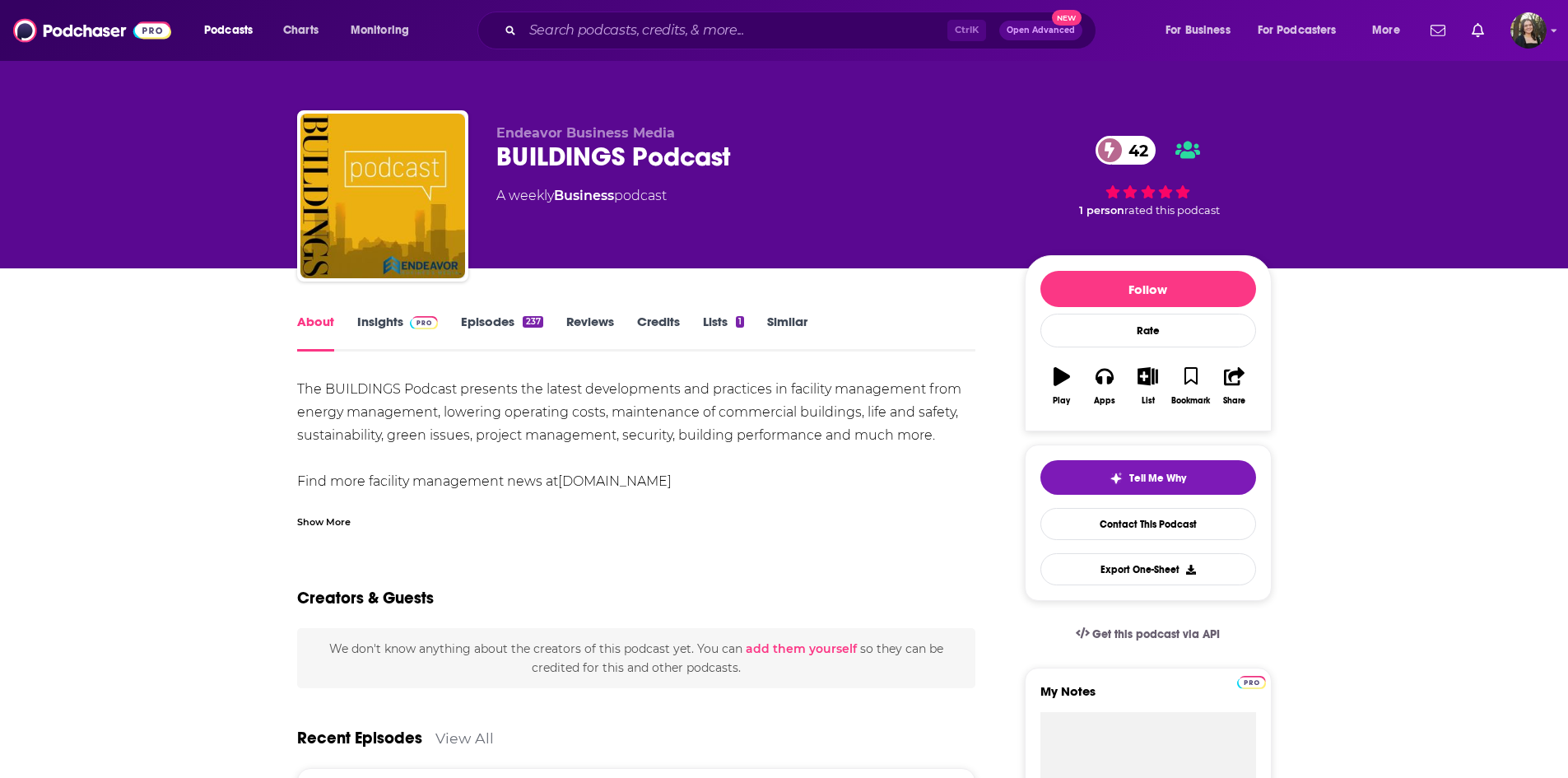
click at [496, 332] on link "Episodes 237" at bounding box center [501, 332] width 82 height 38
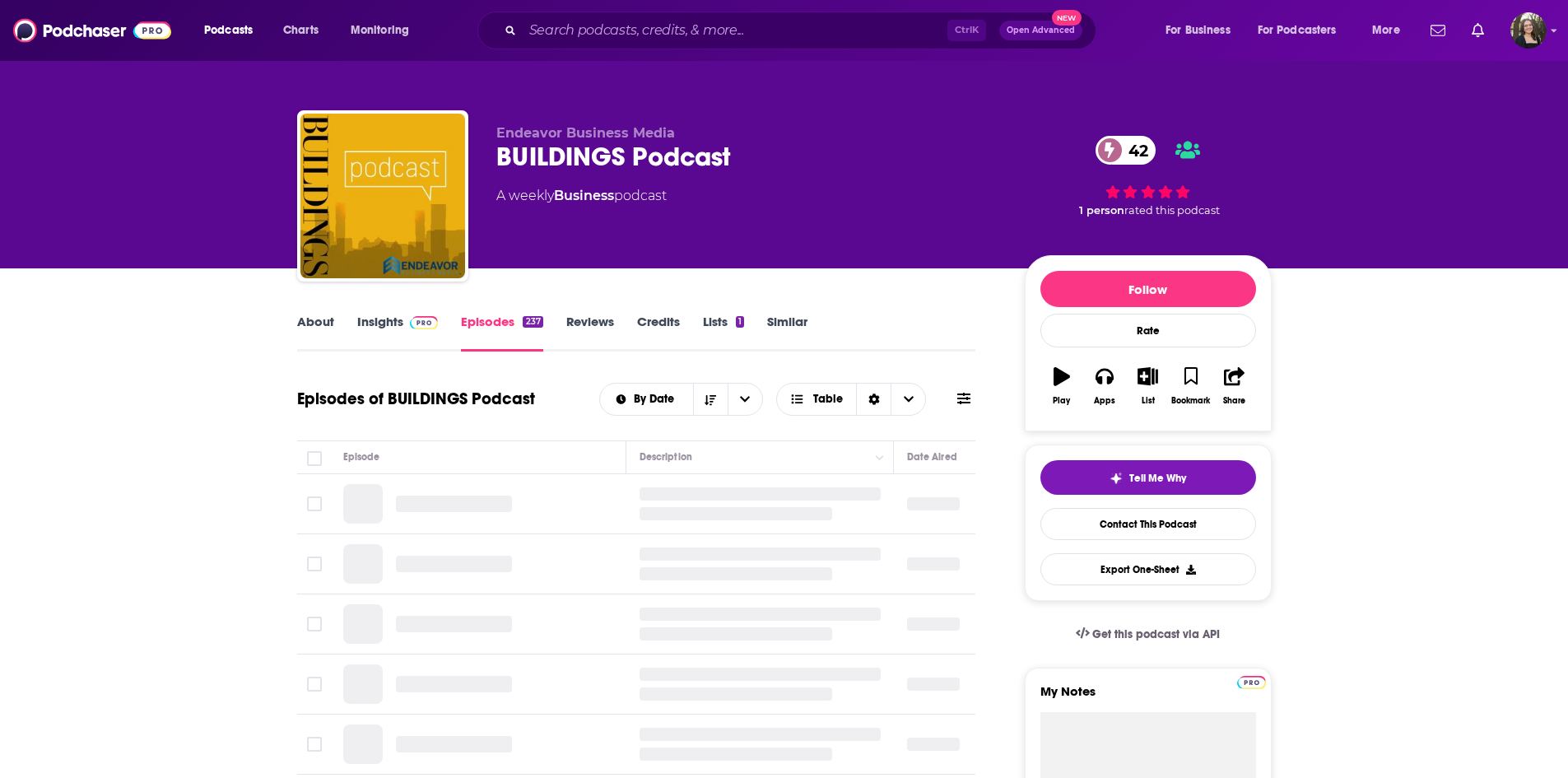
click at [404, 326] on span at bounding box center [421, 321] width 35 height 15
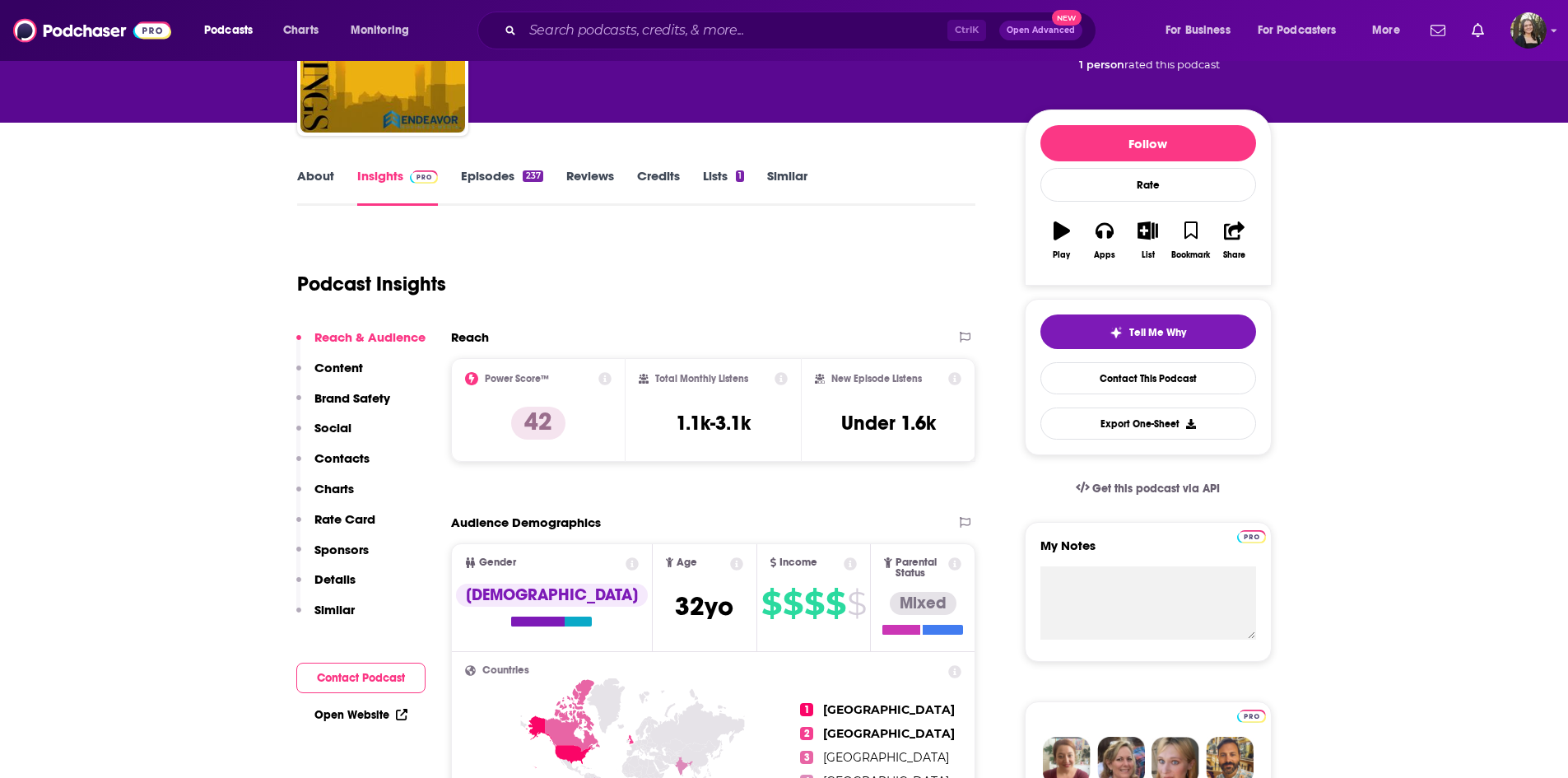
scroll to position [247, 0]
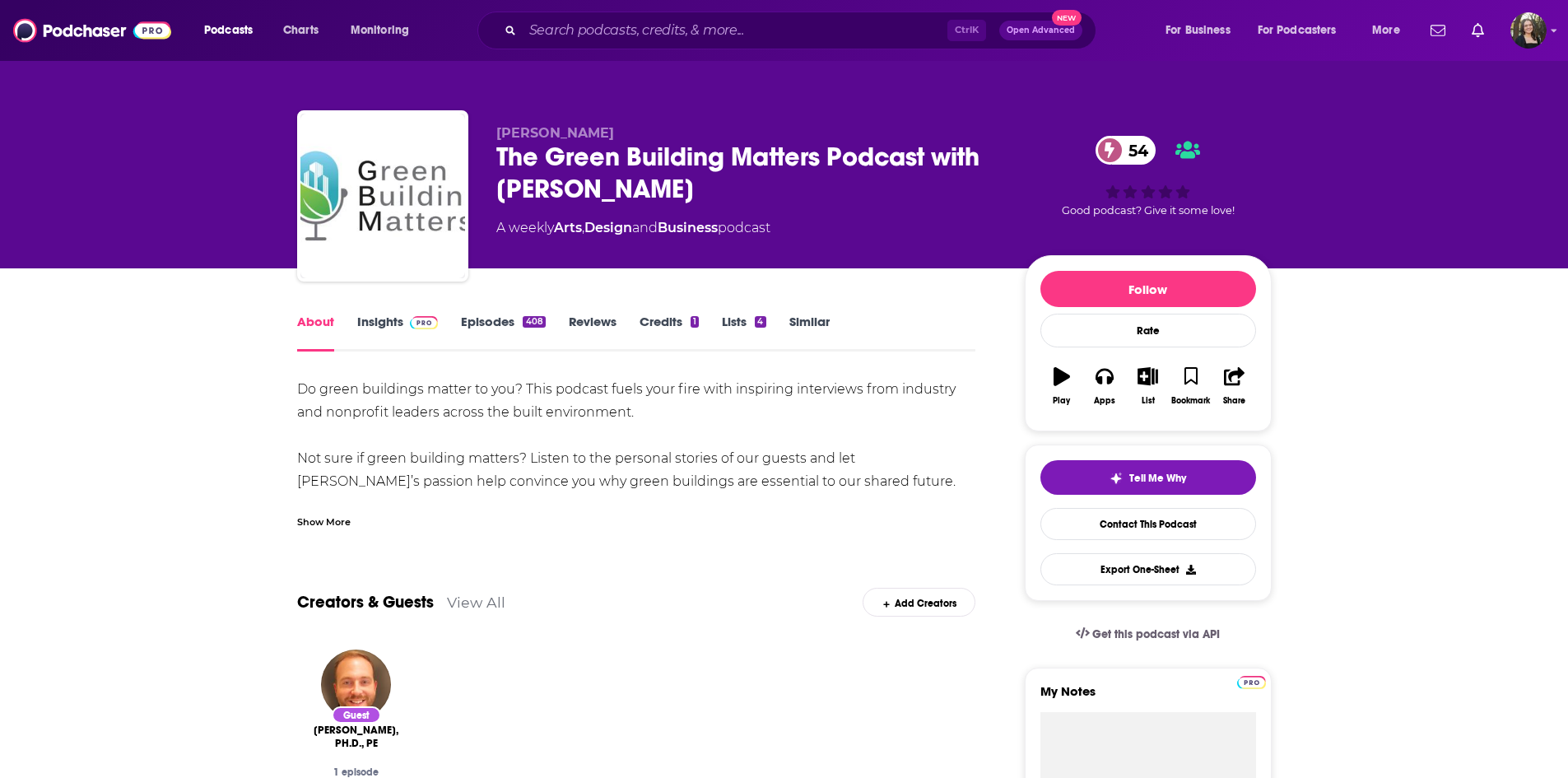
click at [411, 318] on img at bounding box center [425, 322] width 29 height 13
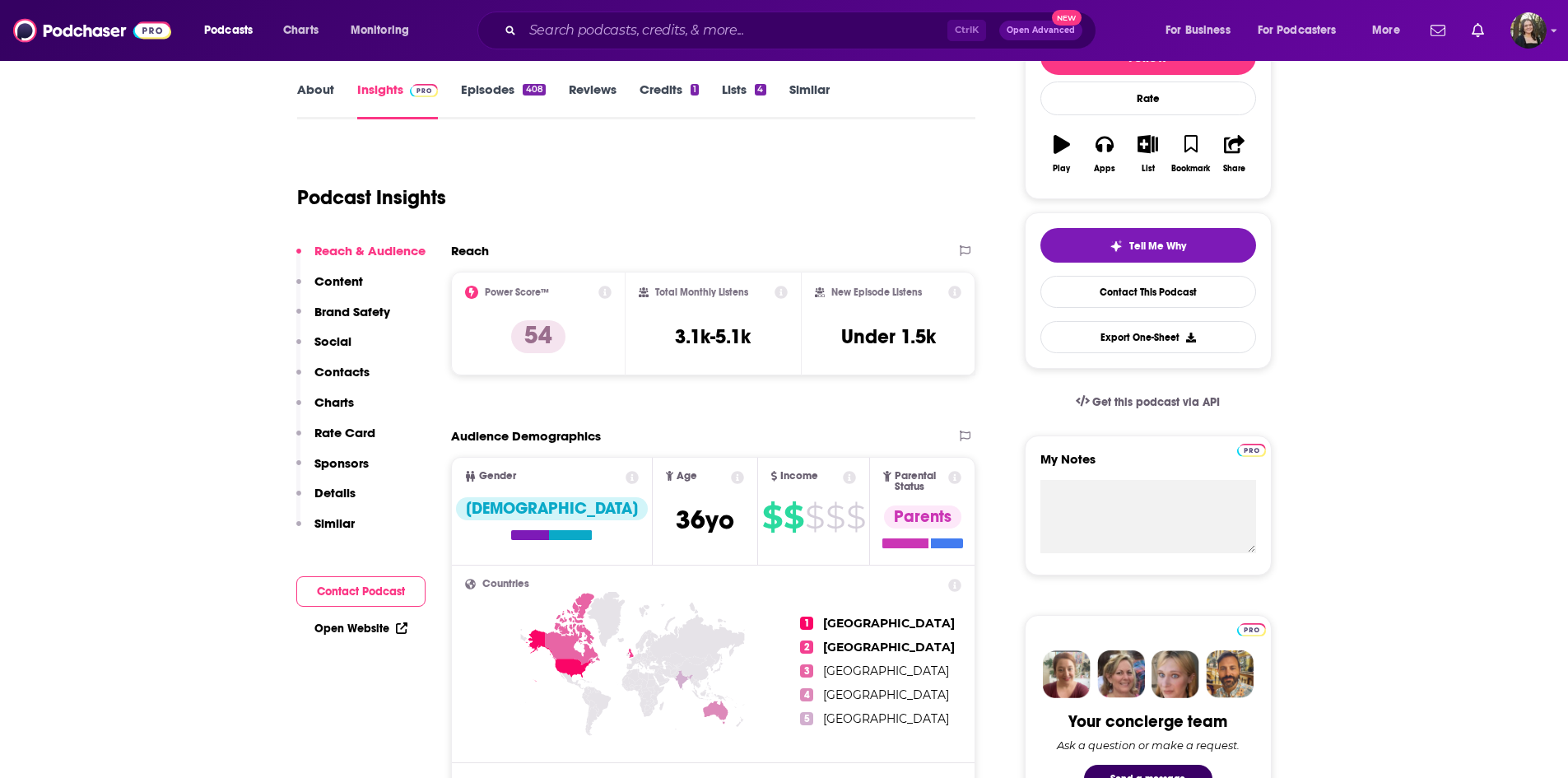
scroll to position [247, 0]
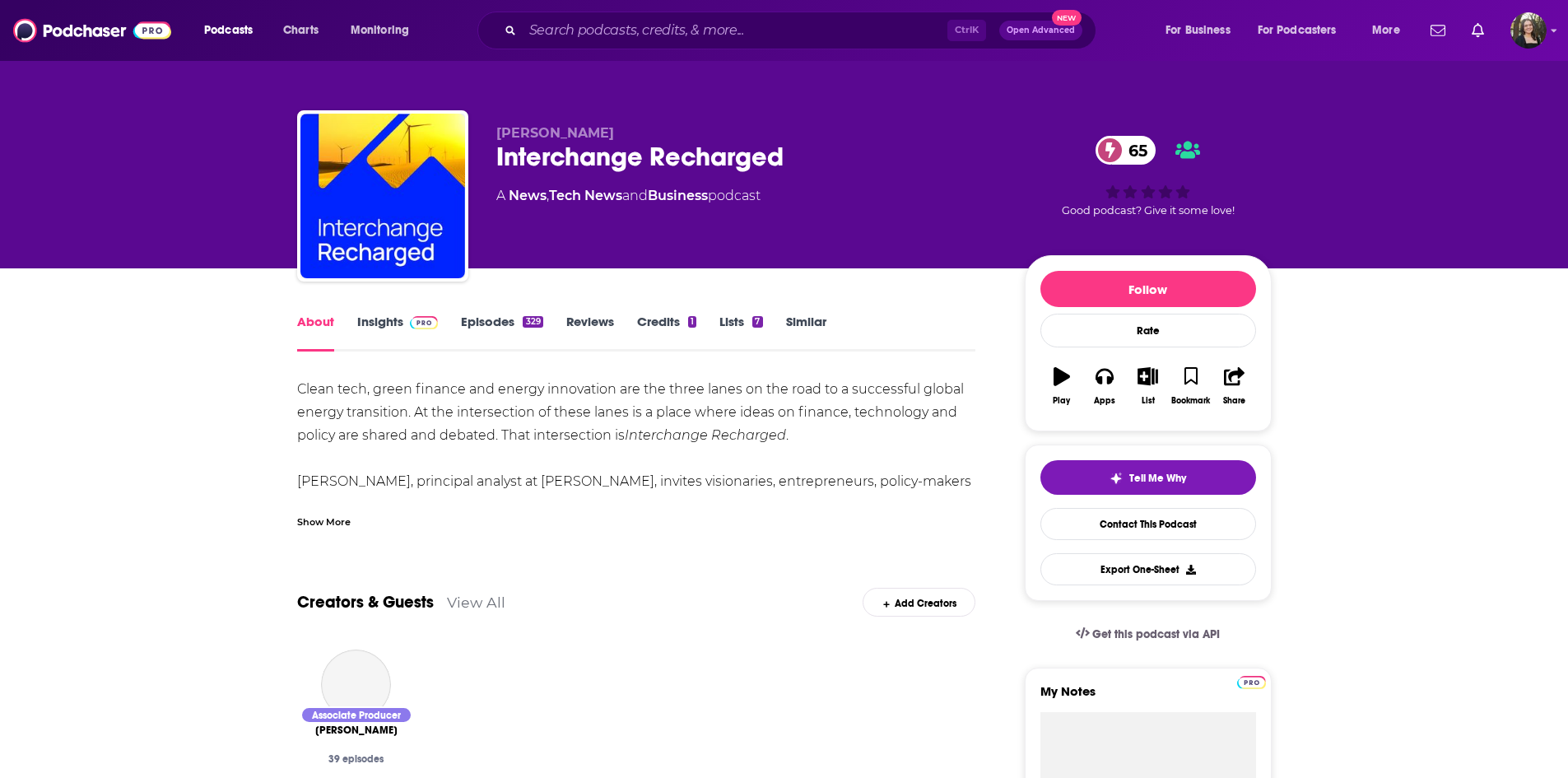
click at [397, 324] on link "Insights" at bounding box center [397, 332] width 82 height 38
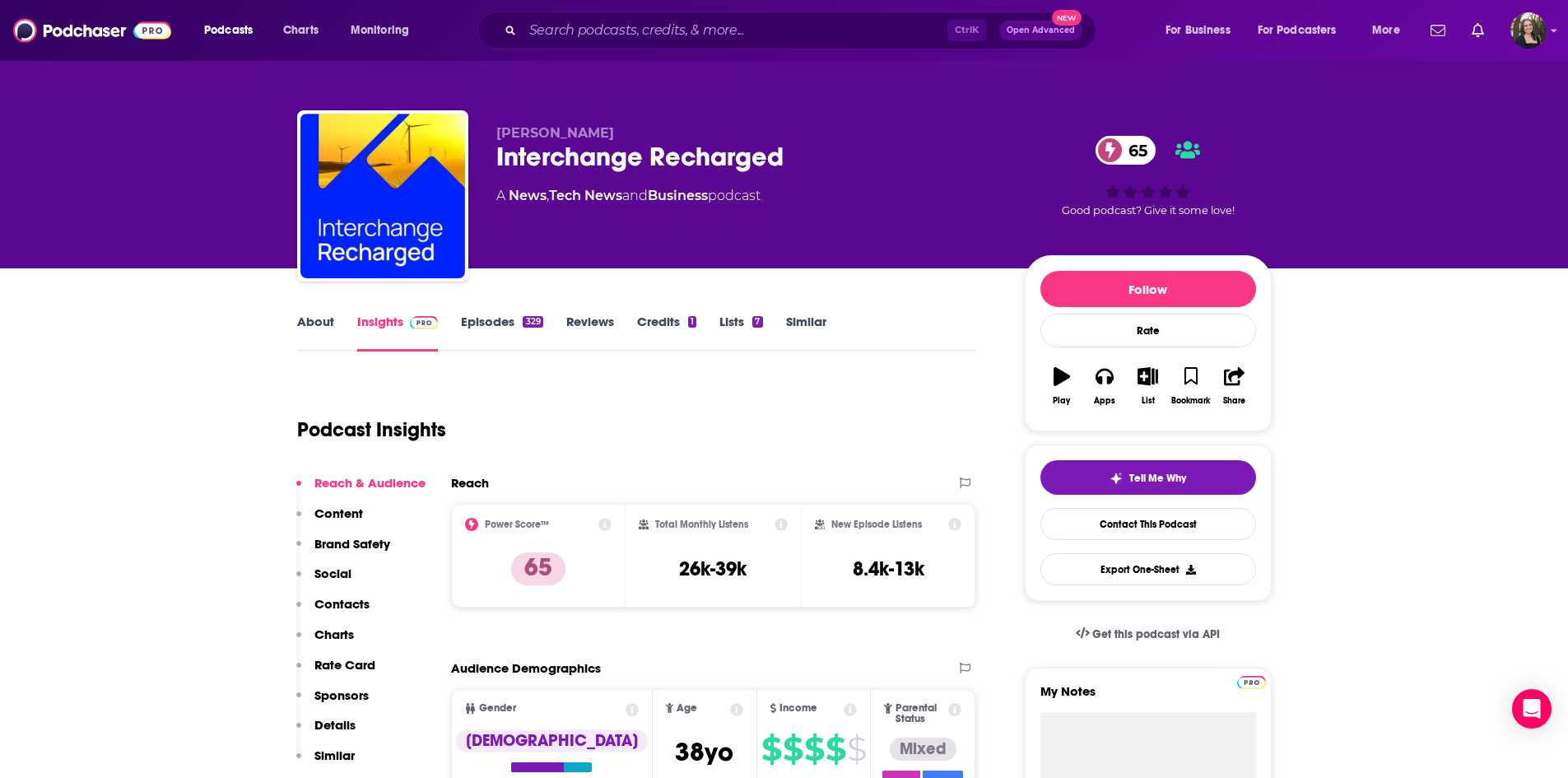
click at [778, 527] on icon at bounding box center [780, 524] width 13 height 13
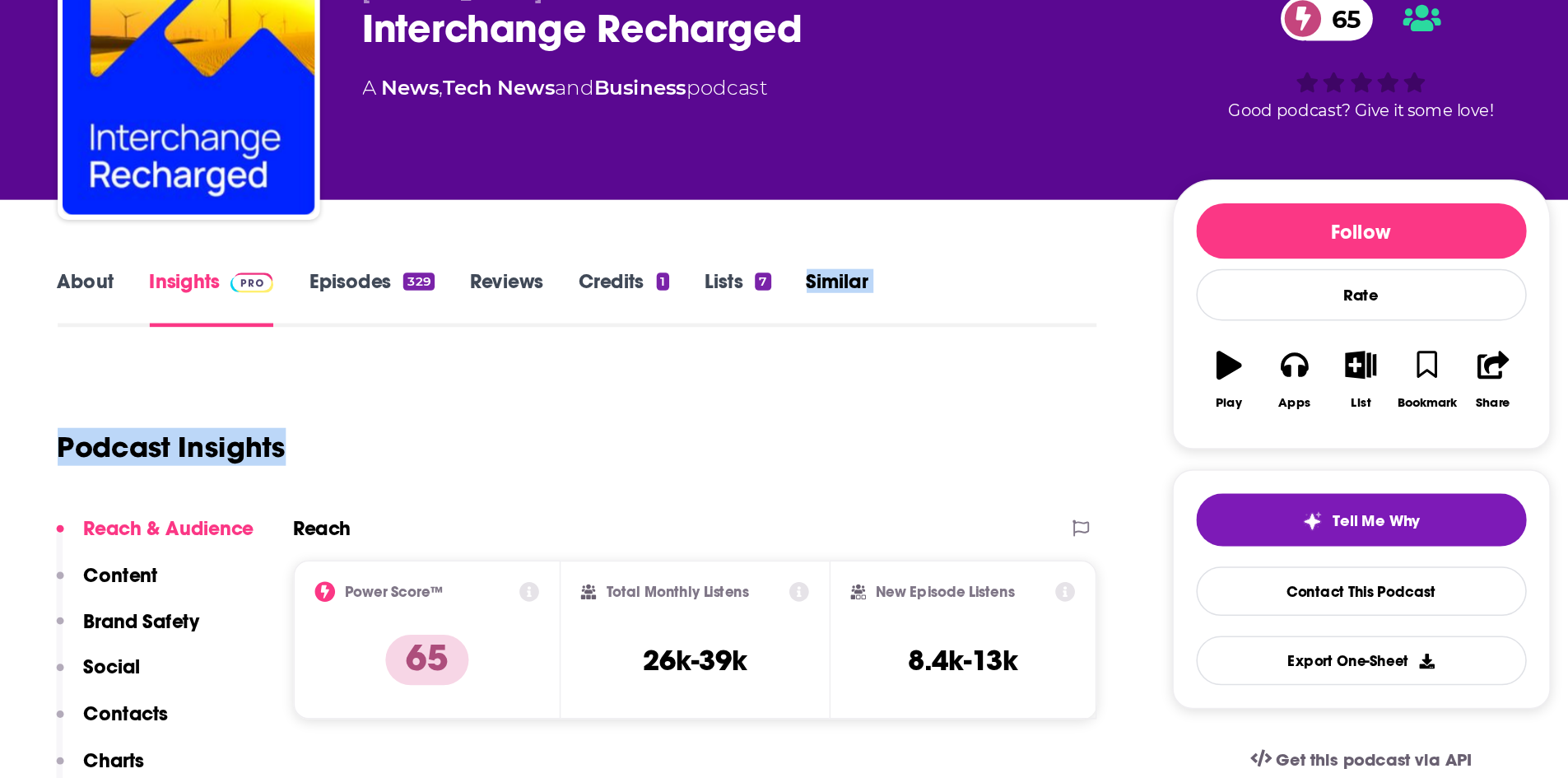
drag, startPoint x: 766, startPoint y: 356, endPoint x: 700, endPoint y: 351, distance: 66.2
click at [775, 525] on icon at bounding box center [780, 524] width 13 height 13
click at [608, 522] on icon at bounding box center [604, 524] width 13 height 13
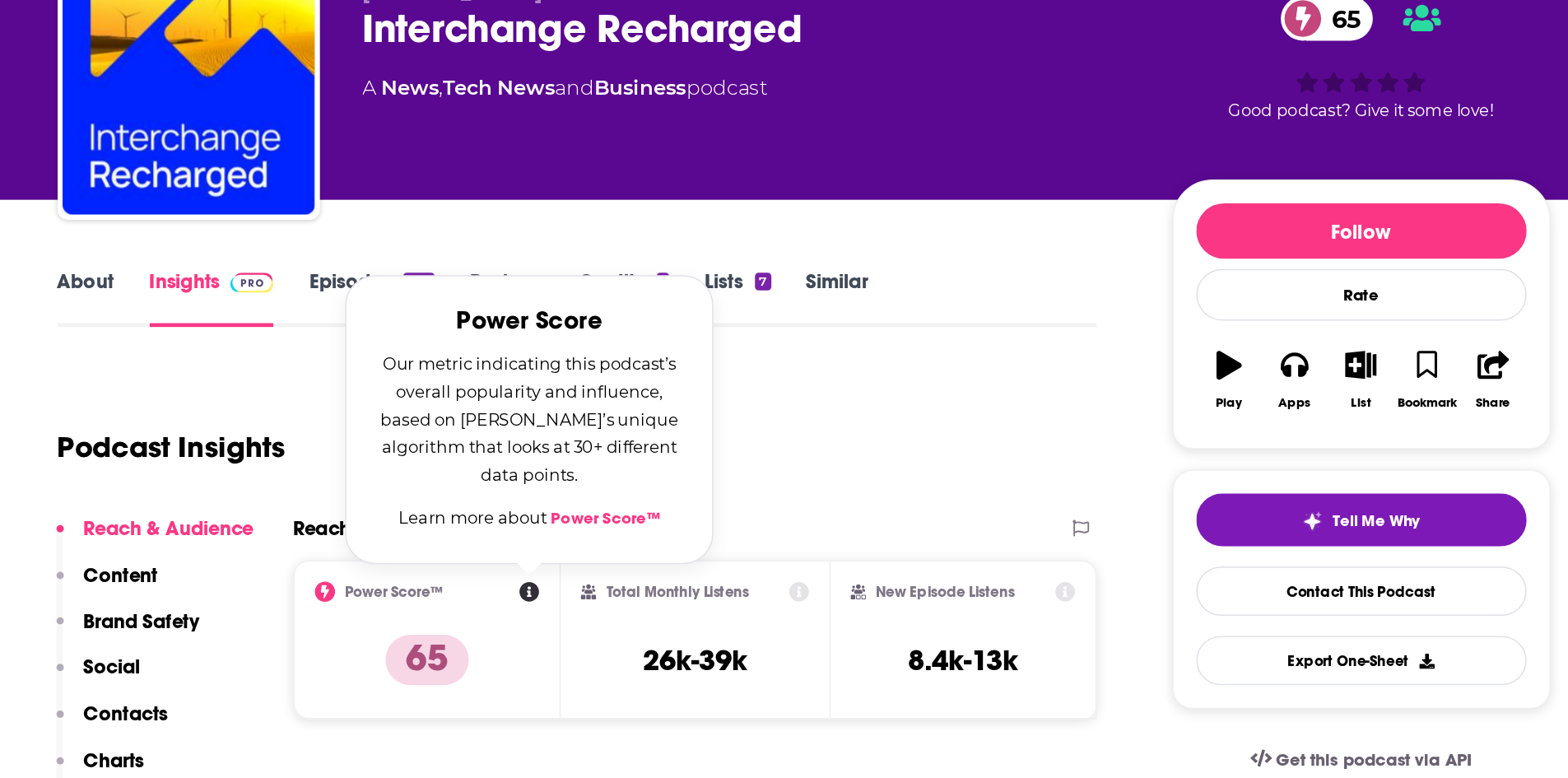
click at [651, 478] on link "Power Score™" at bounding box center [654, 477] width 71 height 13
